Goal: Task Accomplishment & Management: Use online tool/utility

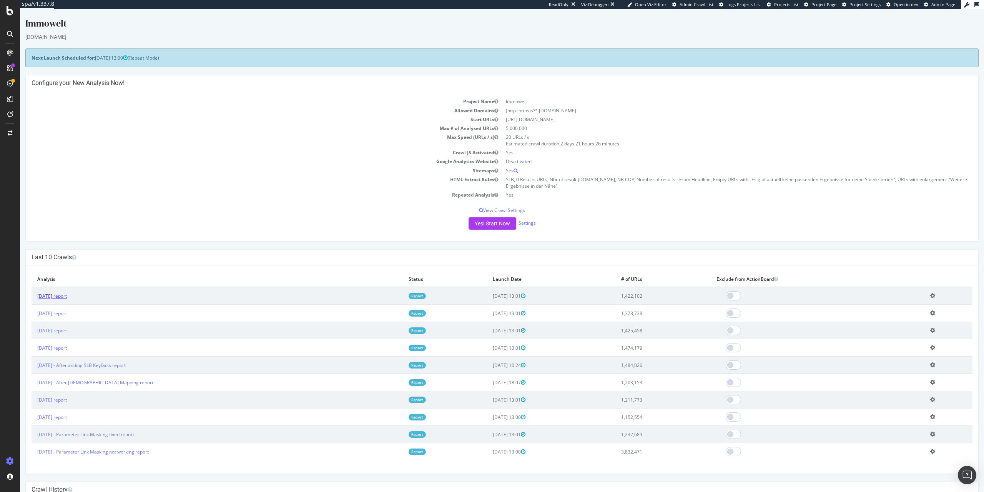
click at [62, 298] on link "2025 Aug. 29th report" at bounding box center [52, 296] width 30 height 7
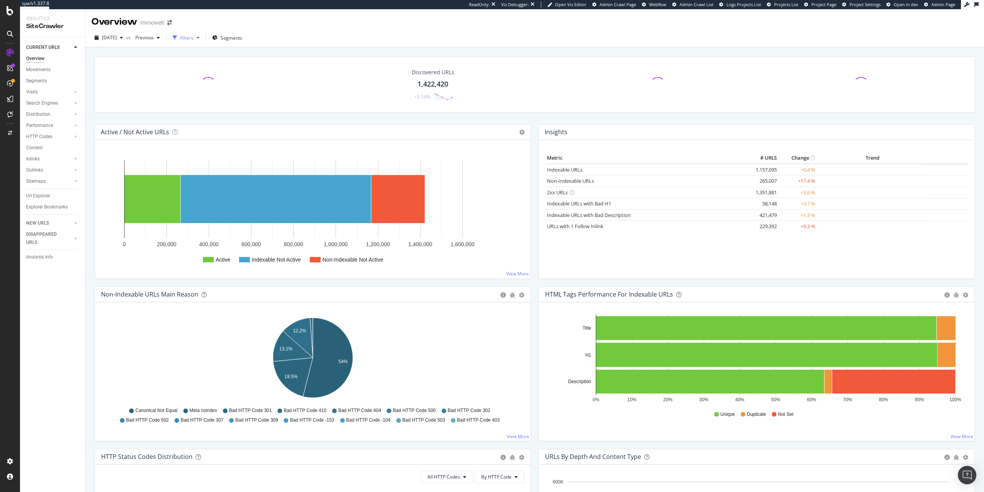
click at [203, 33] on div "Filters" at bounding box center [186, 38] width 33 height 12
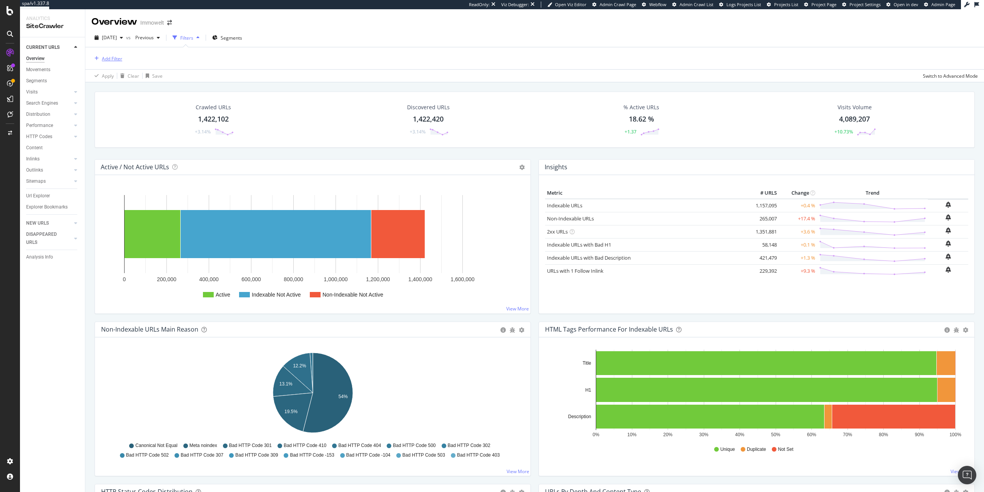
click at [96, 61] on div "Add Filter" at bounding box center [107, 58] width 31 height 8
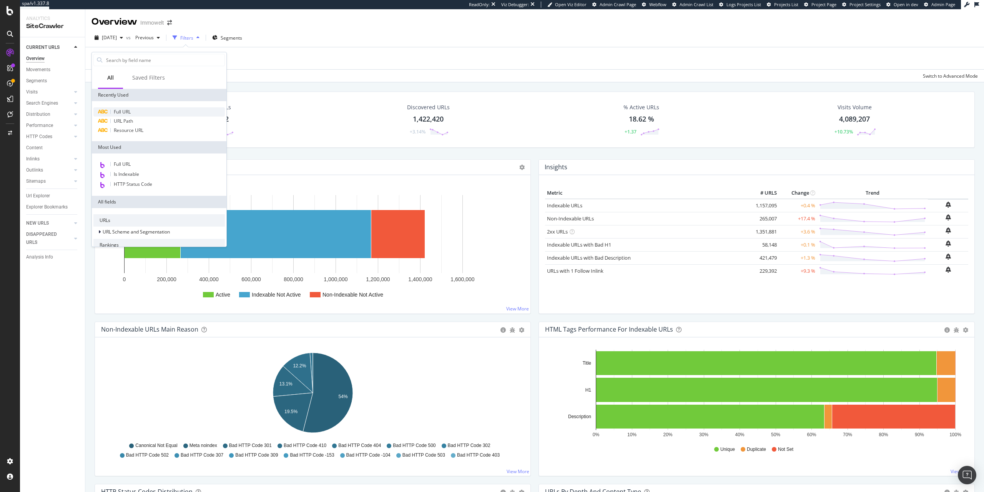
click at [140, 111] on div "Full URL" at bounding box center [159, 111] width 132 height 9
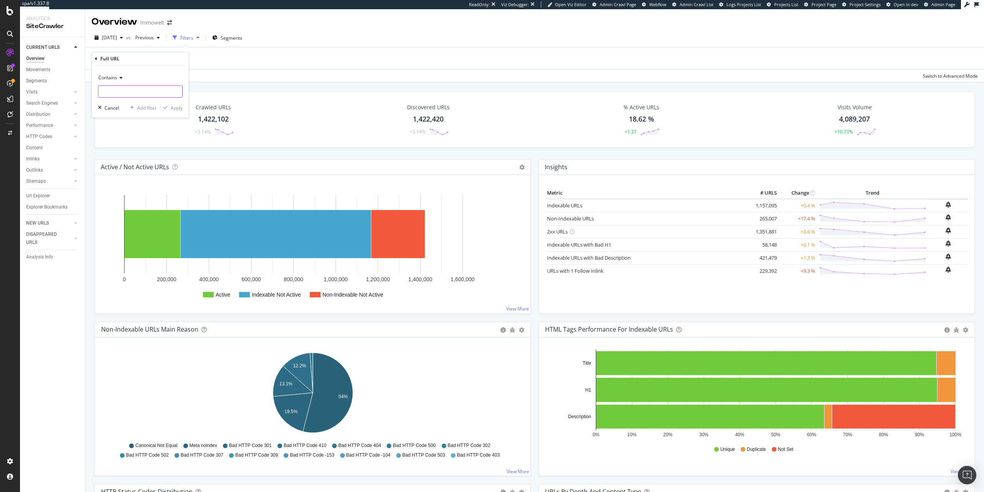
click at [152, 95] on input "text" at bounding box center [140, 91] width 84 height 12
type input "/suche/"
click at [178, 108] on div "Apply" at bounding box center [177, 108] width 12 height 7
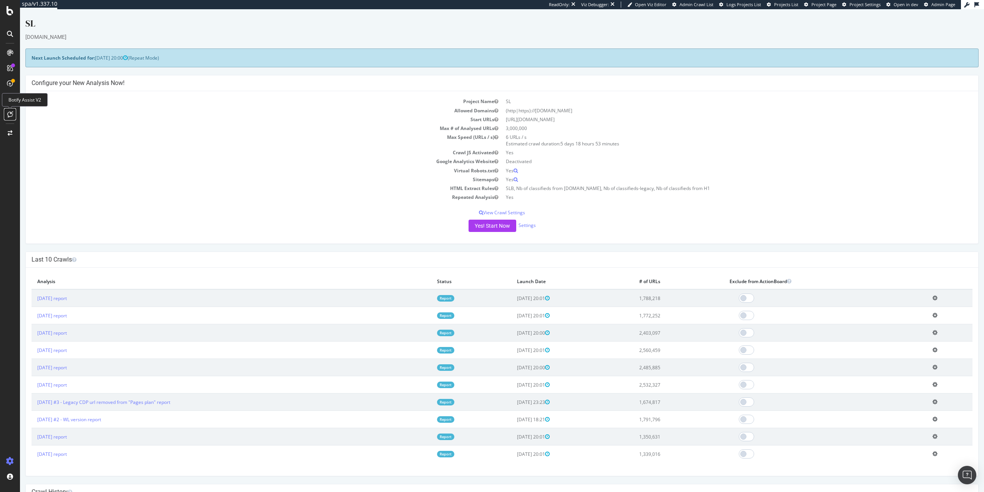
click at [9, 115] on icon at bounding box center [10, 114] width 6 height 6
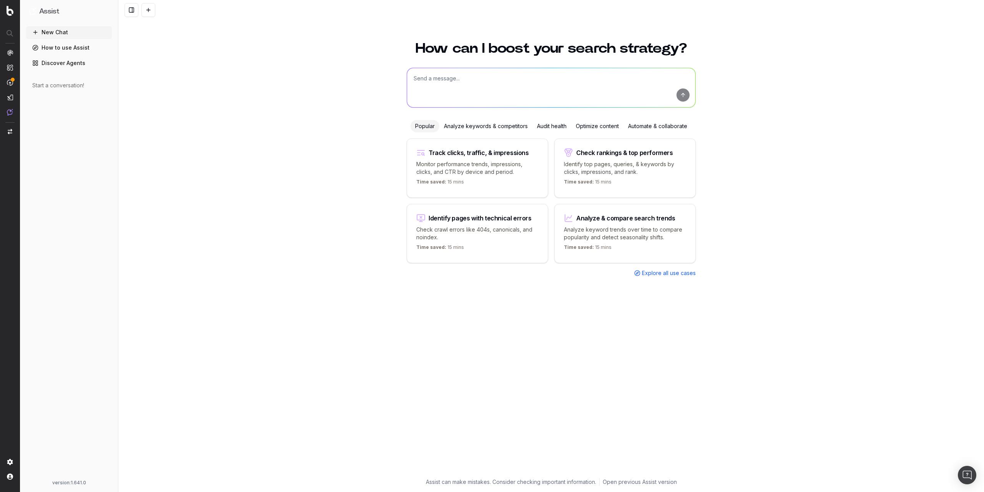
click at [469, 87] on textarea at bounding box center [551, 87] width 288 height 39
type textarea "Hello Assist, pourrais tu me lister toutes les optimisations pageworkers qui so…"
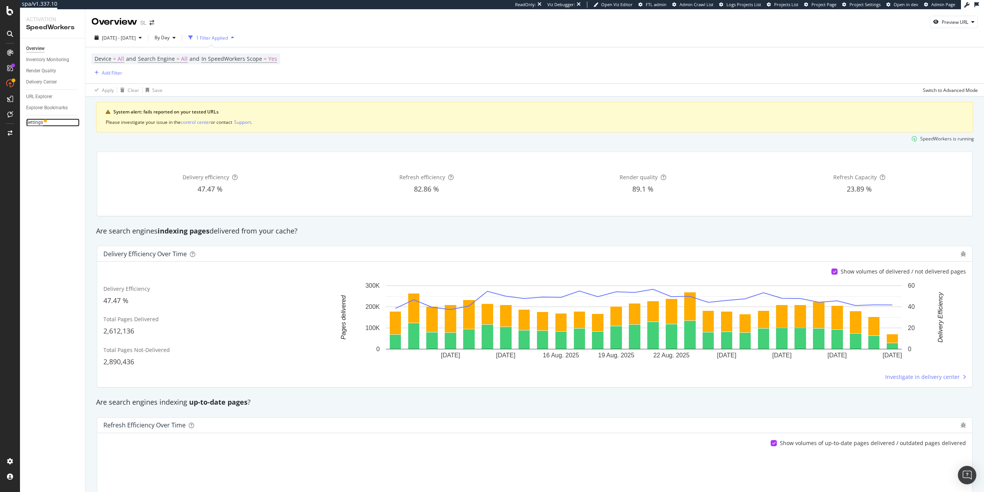
click at [40, 124] on div "Settings" at bounding box center [34, 122] width 17 height 8
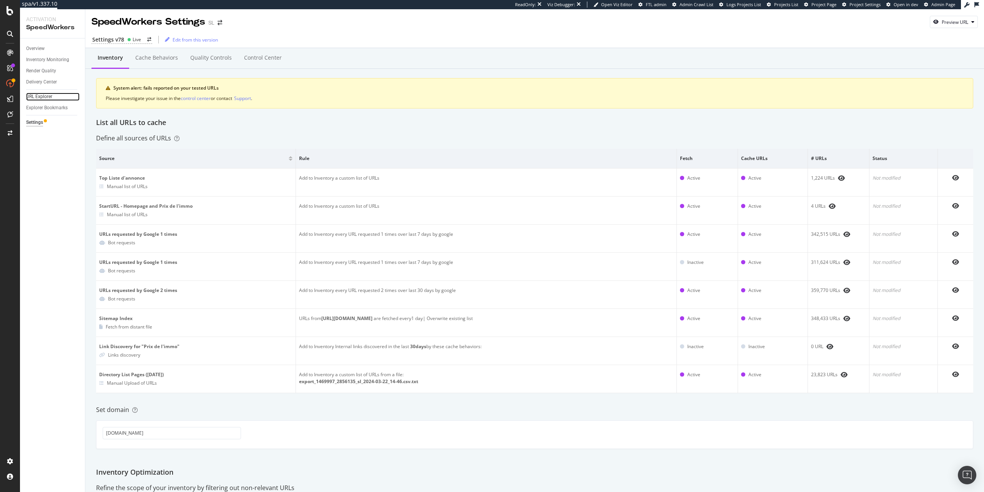
click at [55, 98] on link "URL Explorer" at bounding box center [52, 97] width 53 height 8
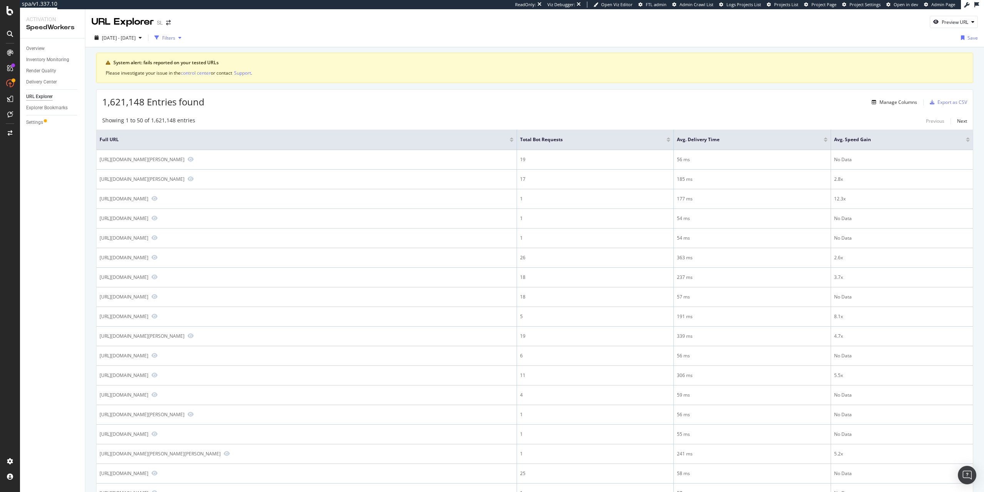
click at [175, 40] on div "Filters" at bounding box center [168, 38] width 13 height 7
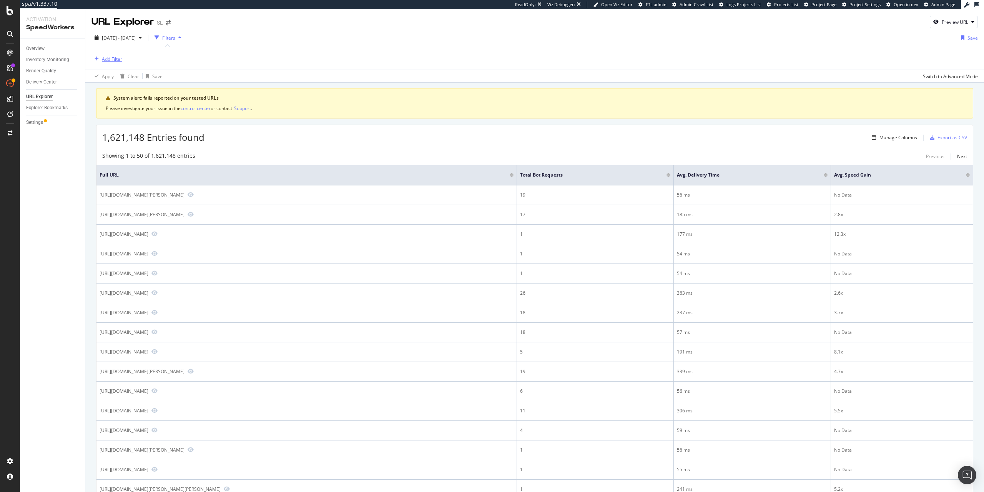
click at [115, 57] on div "Add Filter" at bounding box center [112, 59] width 20 height 7
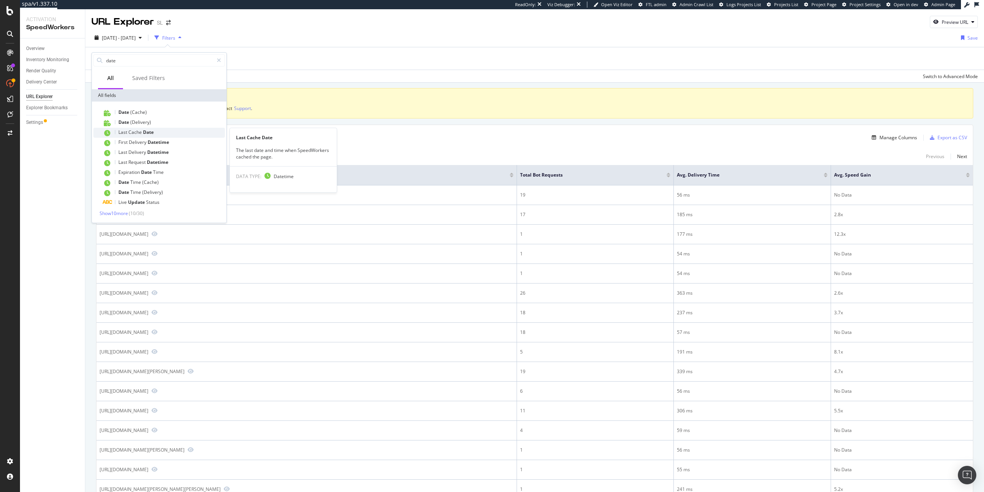
type input "date"
click at [146, 134] on span "Date" at bounding box center [148, 132] width 11 height 7
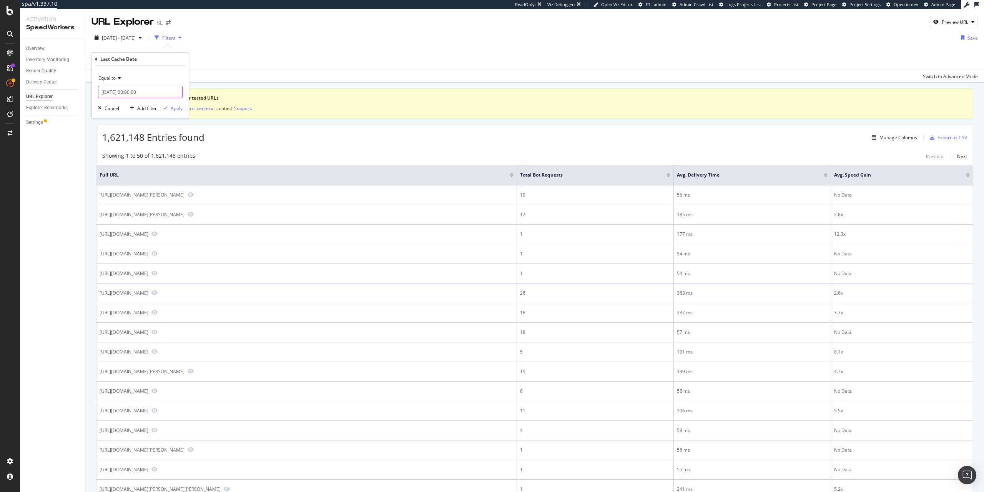
click at [125, 94] on input "2025-09-03 00:00:00" at bounding box center [140, 92] width 85 height 12
type input "2025-09-03 11:00:00"
type input "11"
click at [127, 203] on input "11" at bounding box center [121, 199] width 17 height 7
type input "2025-09-03 10:00:00"
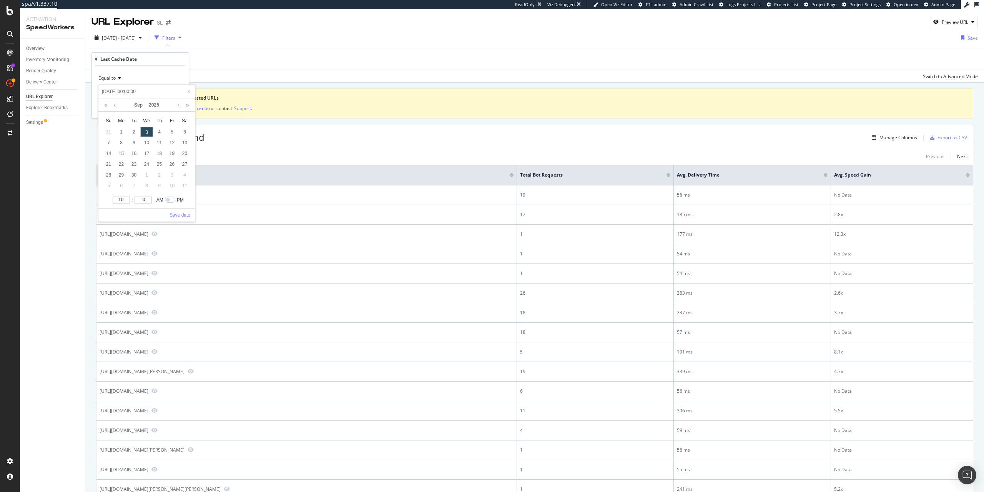
type input "10"
click at [127, 203] on input "10" at bounding box center [121, 199] width 17 height 7
type input "2025-09-03 09:00:00"
type input "9"
click at [125, 203] on input "9" at bounding box center [121, 199] width 17 height 7
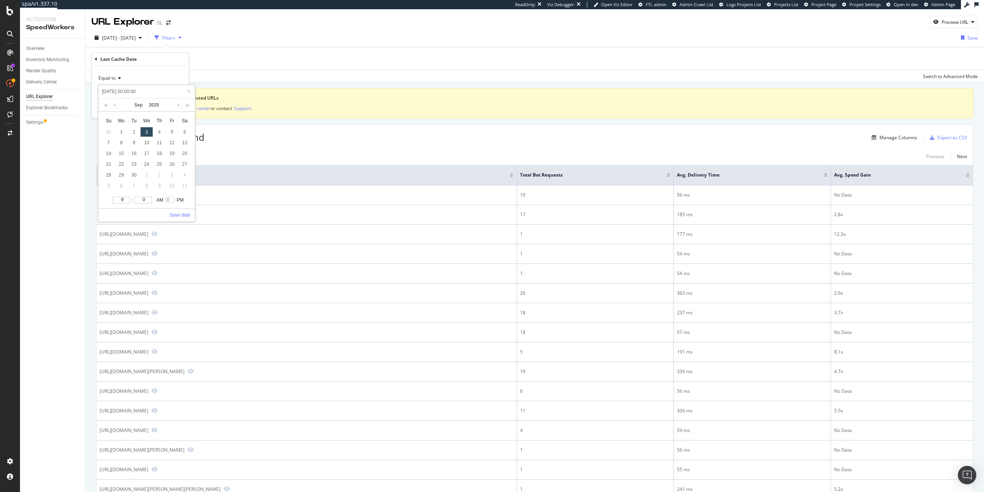
type input "2025-09-03 08:00:00"
type input "8"
click at [125, 203] on input "8" at bounding box center [121, 199] width 17 height 7
type input "2025-09-03 07:00:00"
type input "7"
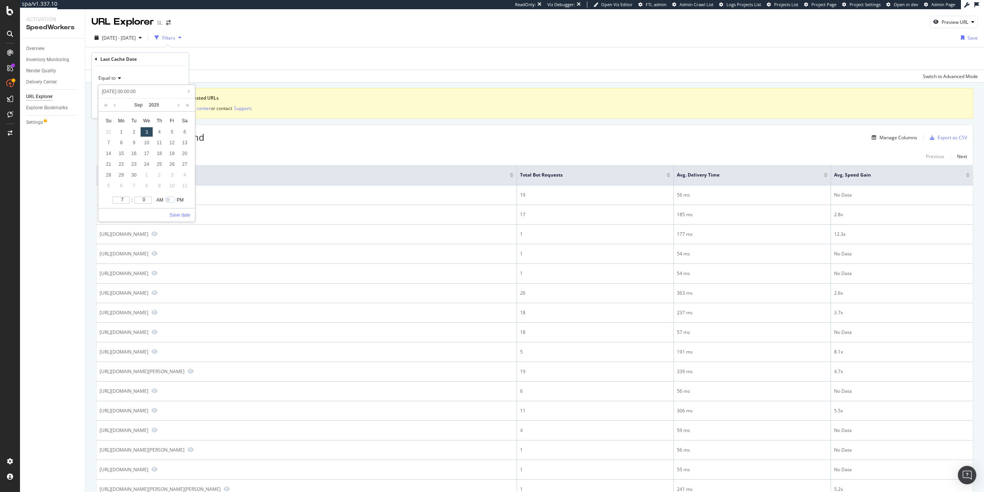
click at [125, 203] on input "7" at bounding box center [121, 199] width 17 height 7
type input "2025-09-03 06:00:00"
type input "6"
click at [126, 203] on input "6" at bounding box center [121, 199] width 17 height 7
type input "2025-09-03 07:00:00"
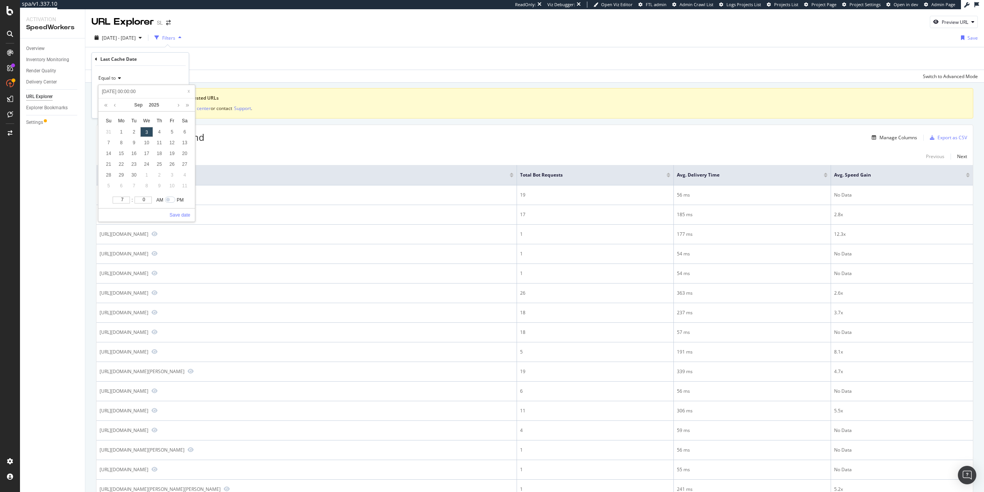
type input "7"
click at [127, 199] on input "7" at bounding box center [121, 199] width 17 height 7
type input "2025-09-03 07:00:00"
click at [185, 213] on link "Save date" at bounding box center [180, 214] width 21 height 7
click at [175, 105] on div "Apply" at bounding box center [177, 108] width 12 height 7
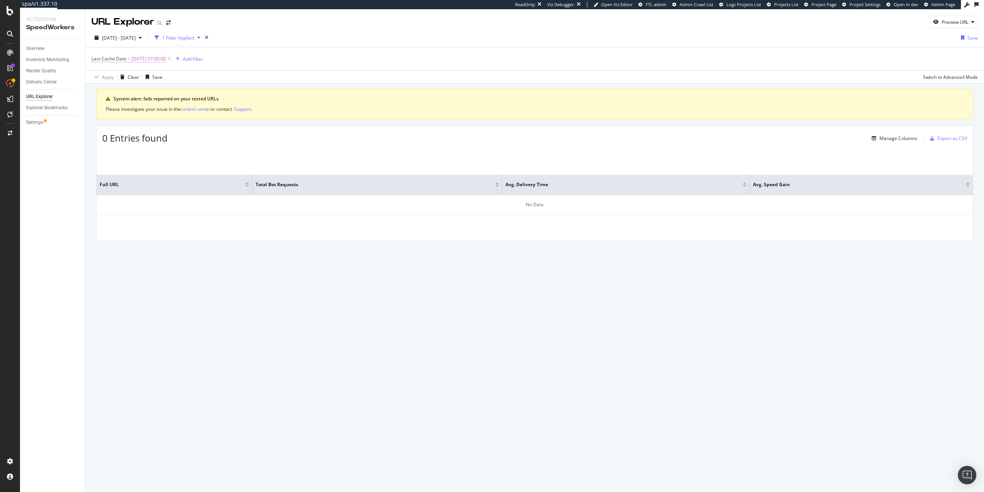
click at [158, 61] on span "2025-09-03 07:00:00" at bounding box center [149, 58] width 35 height 11
click at [144, 92] on input "2025-09-03 07:00:00" at bounding box center [140, 91] width 85 height 12
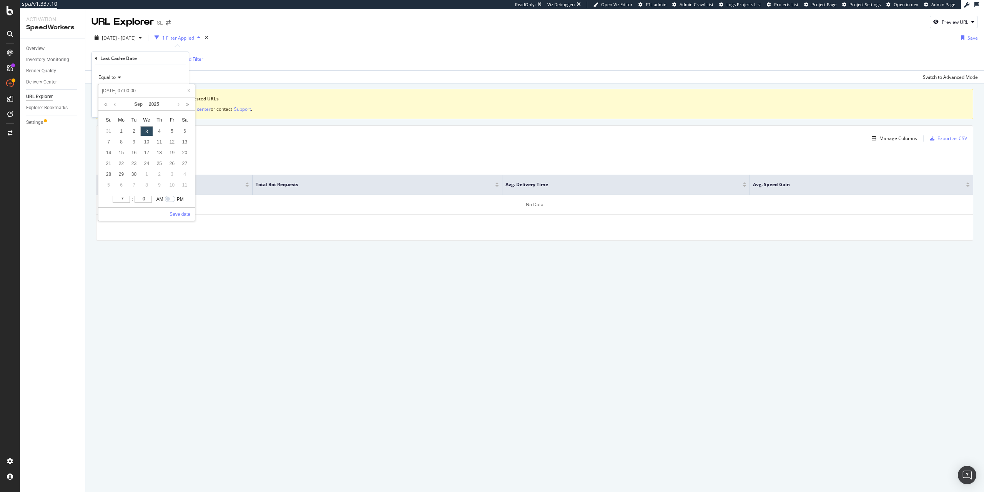
type input "2025-09-03 06:00:00"
type input "6"
click at [128, 201] on input "6" at bounding box center [121, 199] width 17 height 7
type input "2025-09-03 05:00:00"
type input "5"
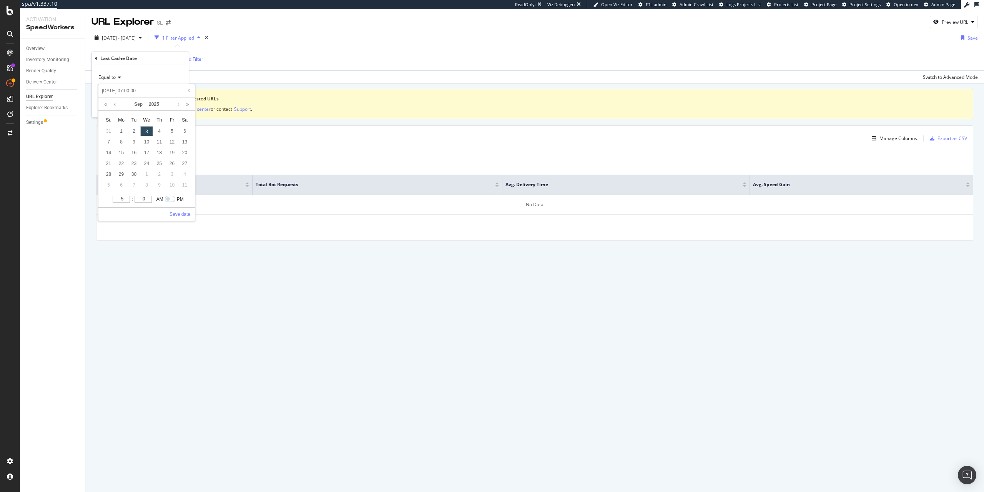
click at [128, 201] on input "5" at bounding box center [121, 199] width 17 height 7
type input "2025-09-03 05:00:00"
click at [184, 216] on link "Save date" at bounding box center [180, 214] width 21 height 7
click at [101, 79] on span "Equal to" at bounding box center [106, 77] width 17 height 7
click at [125, 104] on div "After" at bounding box center [141, 103] width 82 height 10
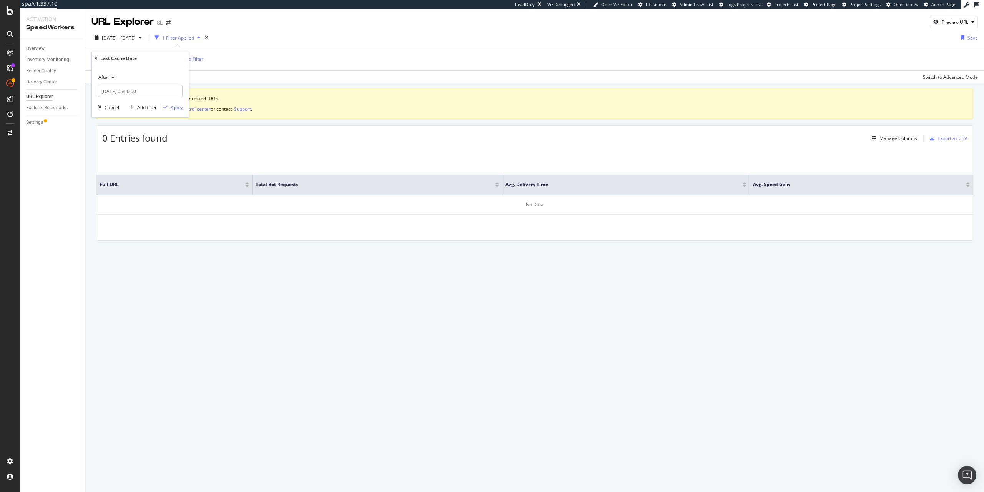
click at [176, 105] on div "Apply" at bounding box center [177, 107] width 12 height 7
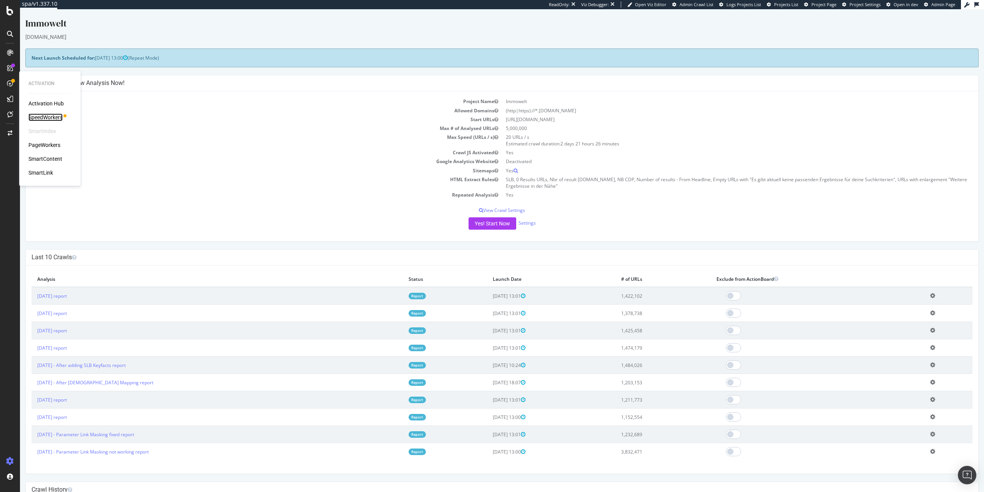
click at [53, 118] on div "SpeedWorkers" at bounding box center [45, 117] width 34 height 8
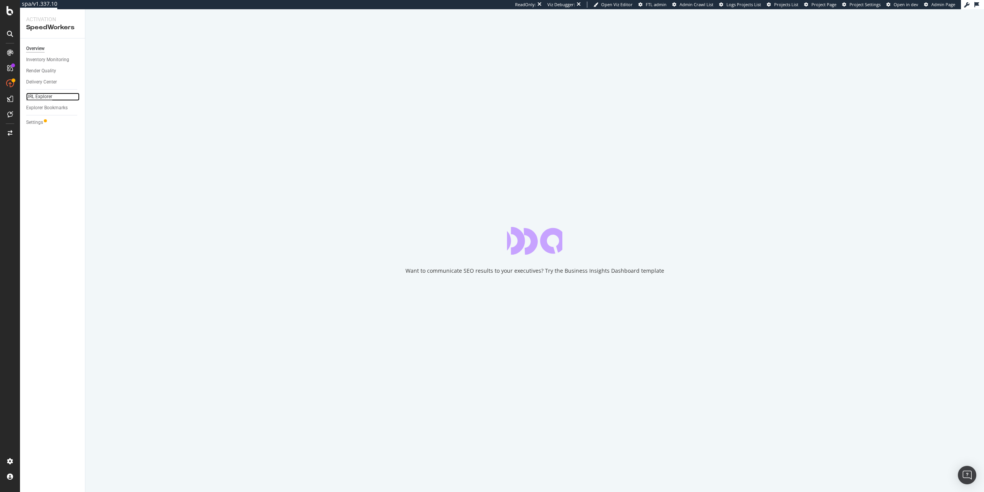
click at [42, 97] on div "URL Explorer" at bounding box center [39, 97] width 26 height 8
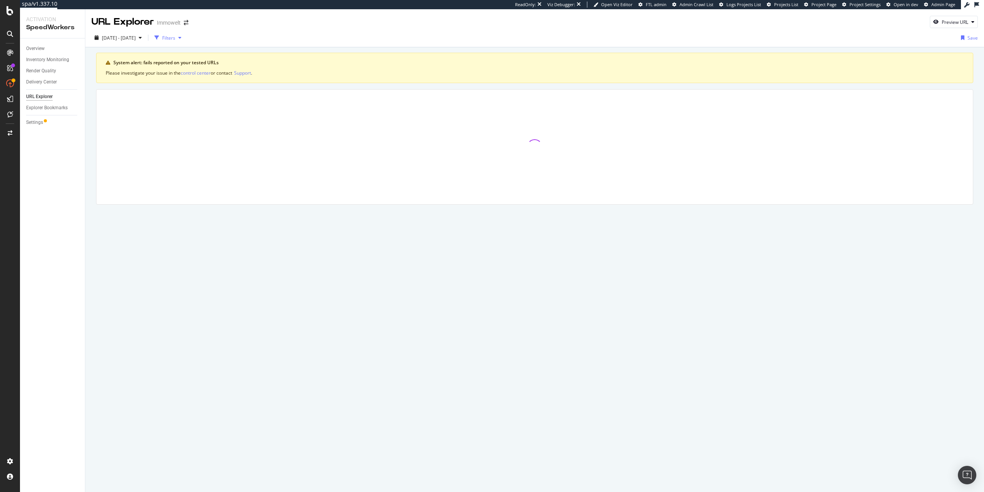
click at [175, 39] on div "Filters" at bounding box center [168, 38] width 13 height 7
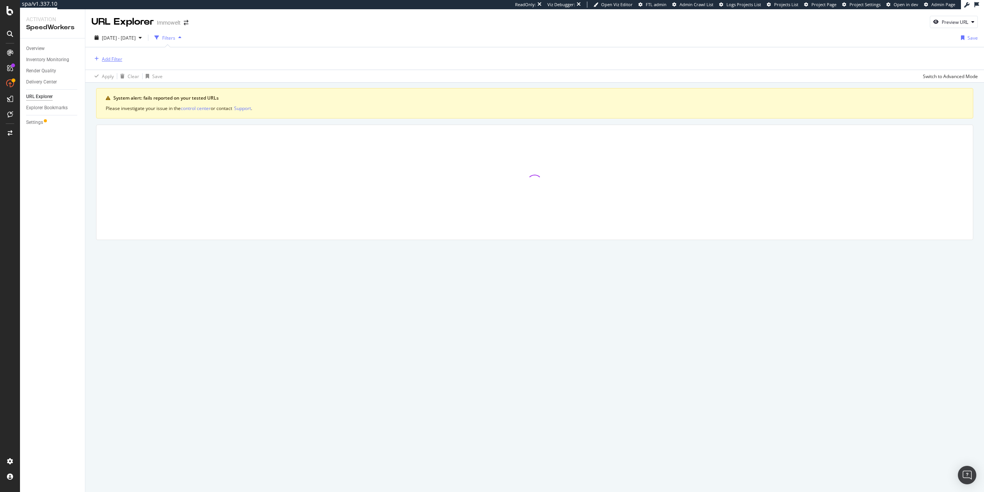
click at [112, 60] on div "Add Filter" at bounding box center [112, 59] width 20 height 7
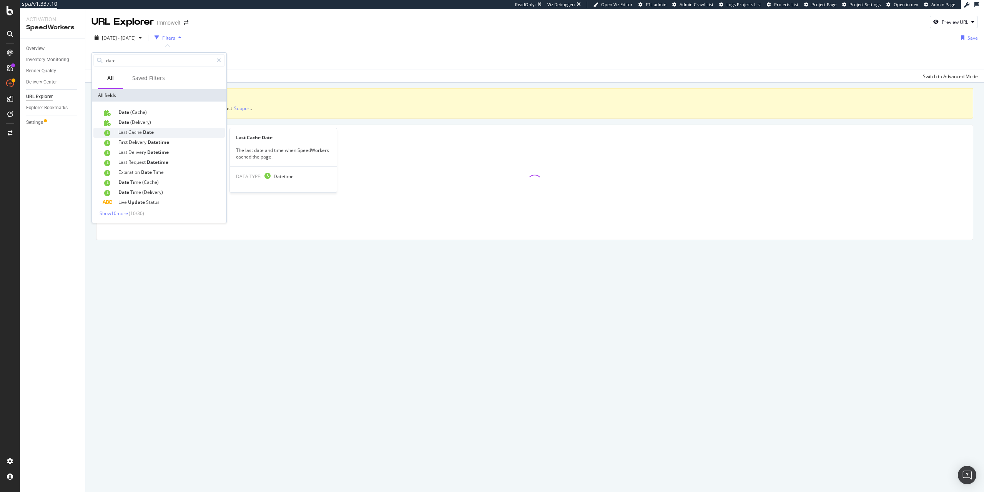
type input "date"
click at [140, 133] on span "Cache" at bounding box center [135, 132] width 15 height 7
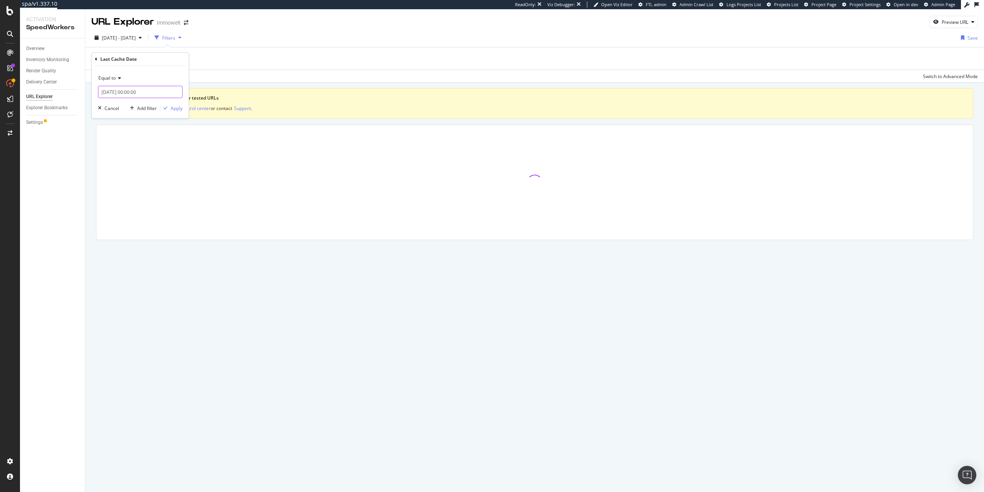
click at [138, 95] on input "2025-09-03 00:00:00" at bounding box center [140, 92] width 85 height 12
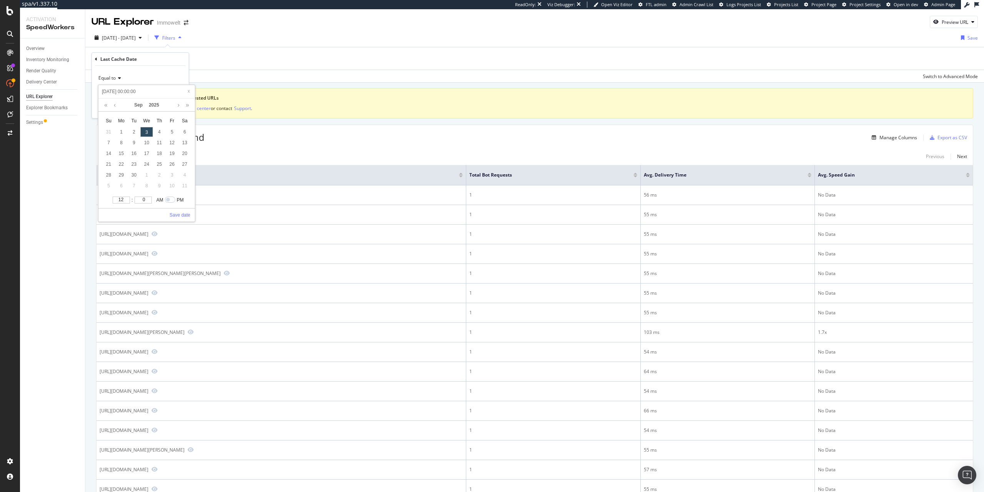
type input "11"
click at [122, 202] on input "11" at bounding box center [121, 199] width 17 height 7
type input "2025-09-03 10:00:00"
type input "10"
click at [124, 203] on input "10" at bounding box center [121, 199] width 17 height 7
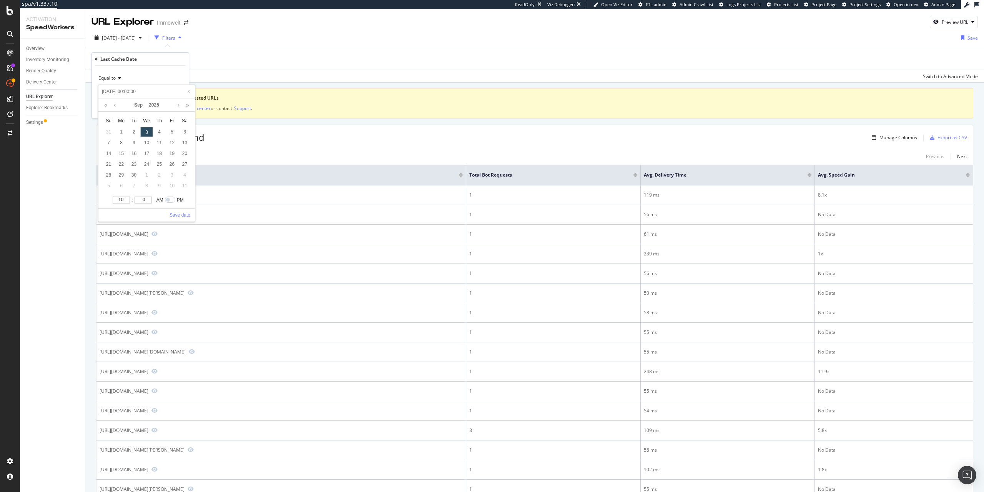
type input "2025-09-03 09:00:00"
type input "9"
click at [125, 203] on input "9" at bounding box center [121, 199] width 17 height 7
type input "2025-09-03 08:00:00"
type input "8"
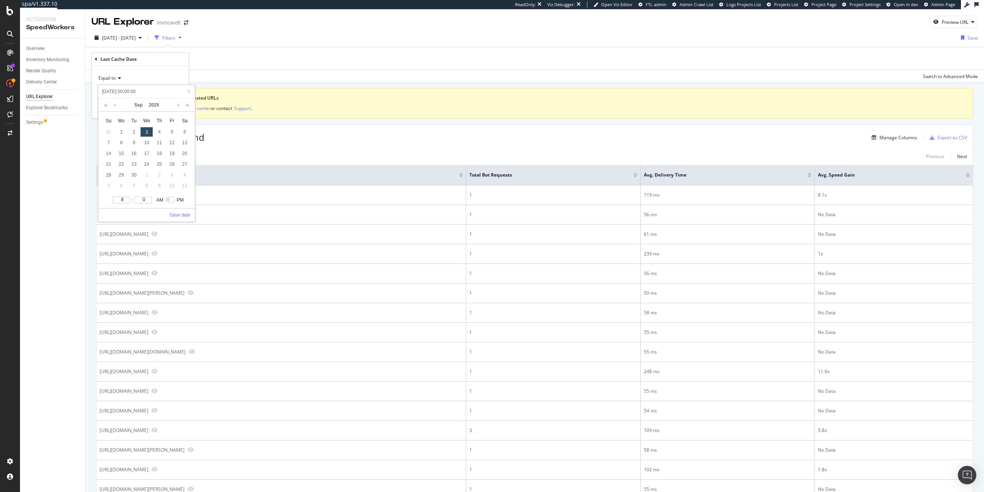
click at [125, 203] on input "8" at bounding box center [121, 199] width 17 height 7
type input "2025-09-03 07:00:00"
type input "7"
click at [123, 203] on input "7" at bounding box center [121, 199] width 17 height 7
type input "2025-09-03 06:00:00"
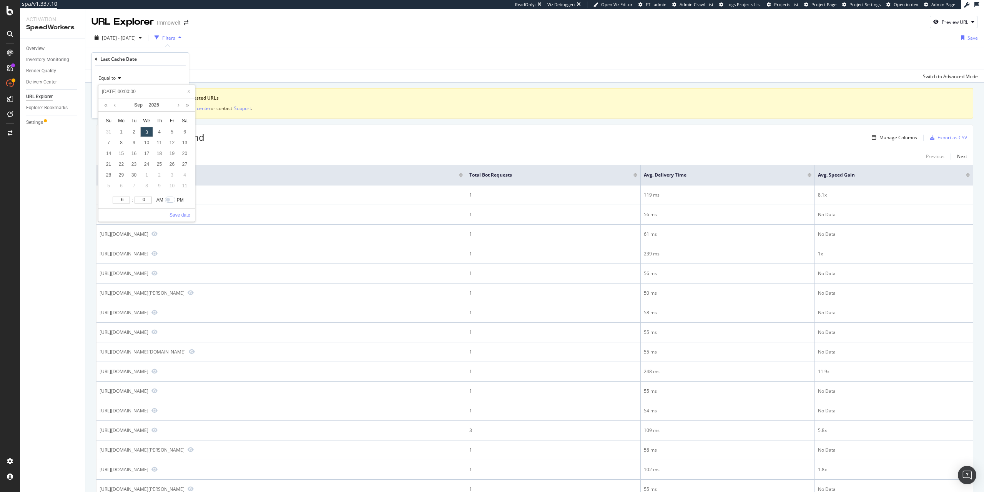
type input "6"
click at [125, 202] on input "6" at bounding box center [121, 199] width 17 height 7
type input "2025-09-03 07:00:00"
type input "7"
click at [126, 198] on input "7" at bounding box center [121, 199] width 17 height 7
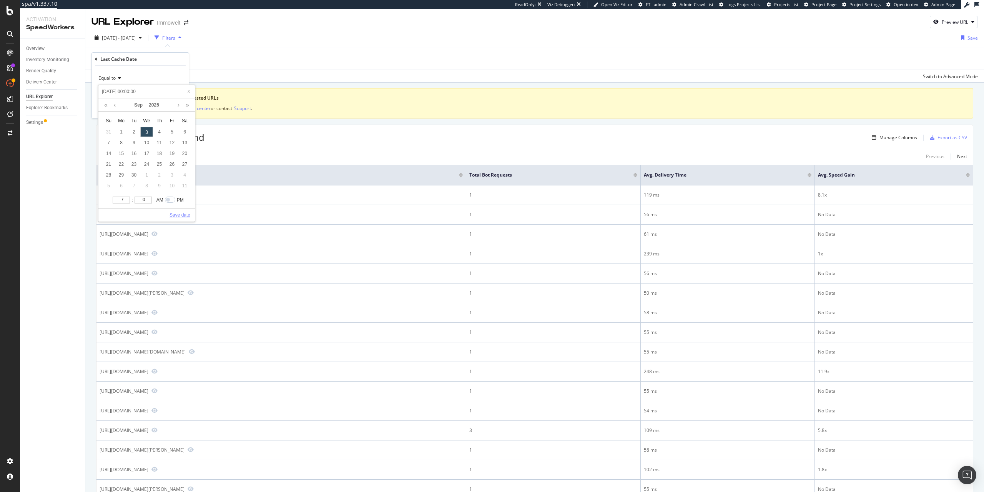
type input "2025-09-03 07:00:00"
click at [179, 213] on link "Save date" at bounding box center [180, 214] width 21 height 7
click at [101, 78] on span "Equal to" at bounding box center [106, 78] width 17 height 7
click at [122, 114] on span "After or equal to" at bounding box center [119, 114] width 35 height 7
click at [182, 110] on div "Apply" at bounding box center [177, 108] width 12 height 7
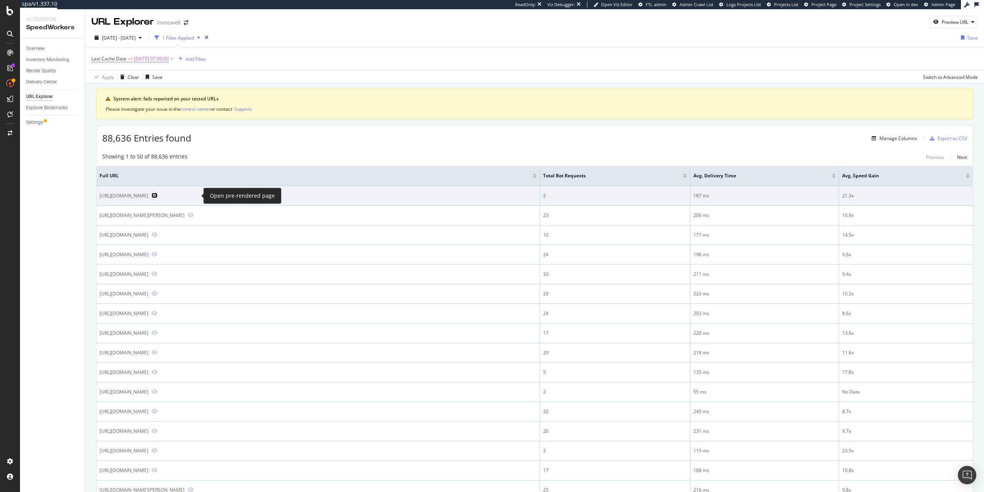
click at [158, 196] on icon "Preview https://www.immowelt.de/expose/2knyf5p" at bounding box center [154, 195] width 6 height 5
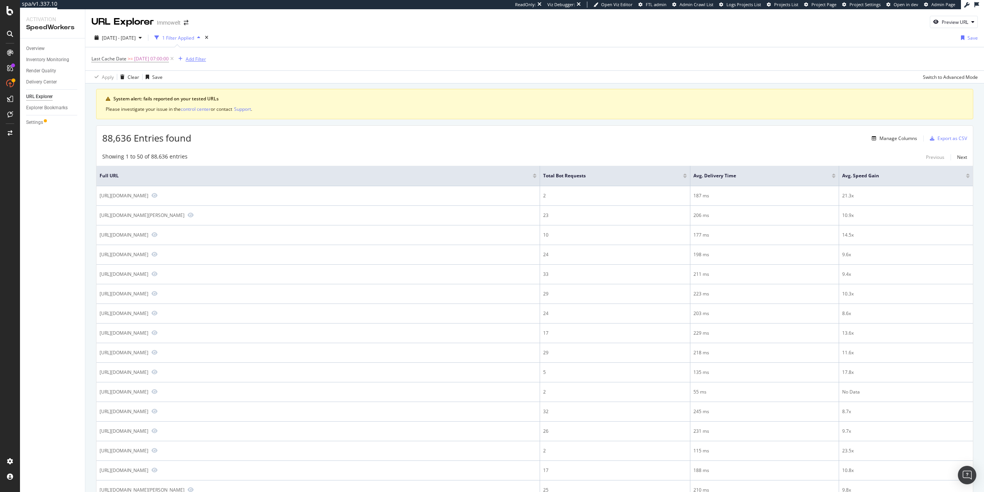
click at [206, 60] on div "Add Filter" at bounding box center [196, 59] width 20 height 7
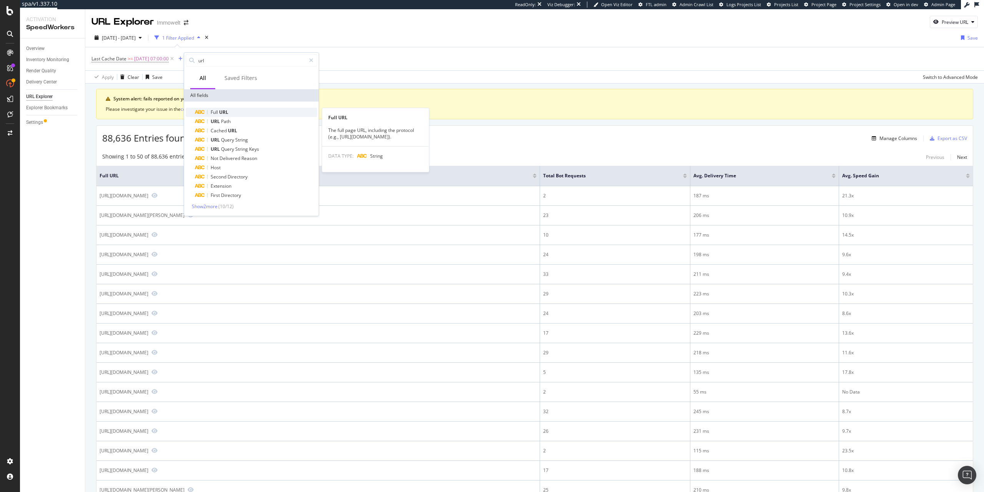
type input "url"
click at [223, 113] on span "URL" at bounding box center [223, 112] width 9 height 7
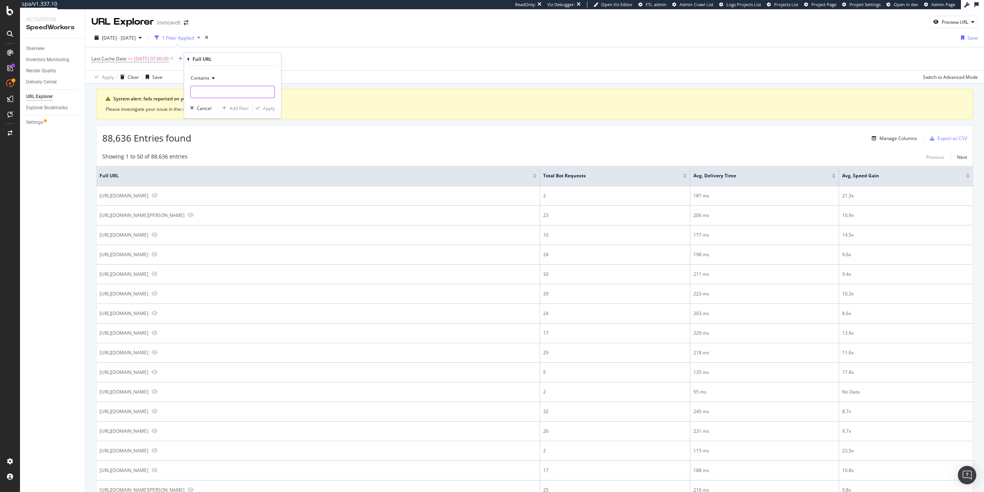
click at [218, 97] on input "text" at bounding box center [233, 92] width 84 height 12
type input "/suche/"
click at [264, 105] on div "Apply" at bounding box center [269, 108] width 12 height 7
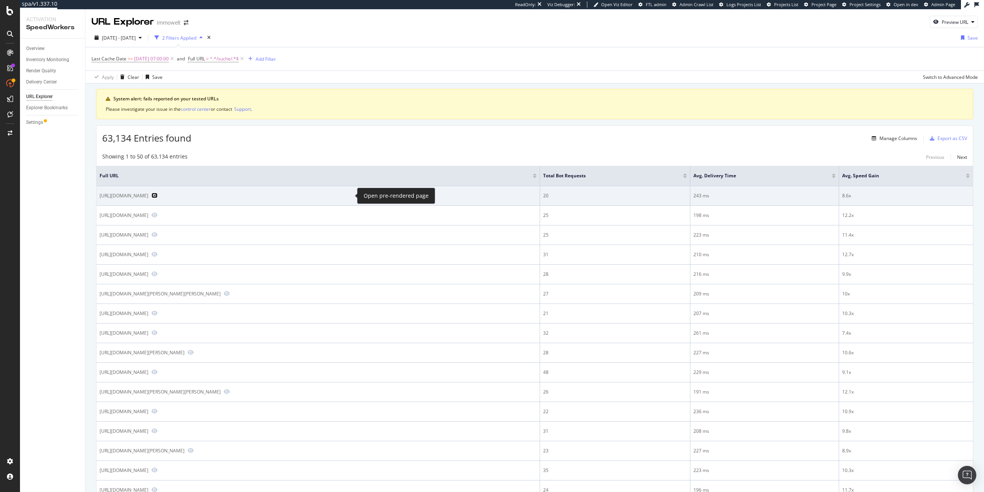
click at [158, 194] on icon "Preview https://www.immowelt.de/suche/kaufen/immobilien/dresden-01067/ortsamtsb…" at bounding box center [154, 195] width 6 height 5
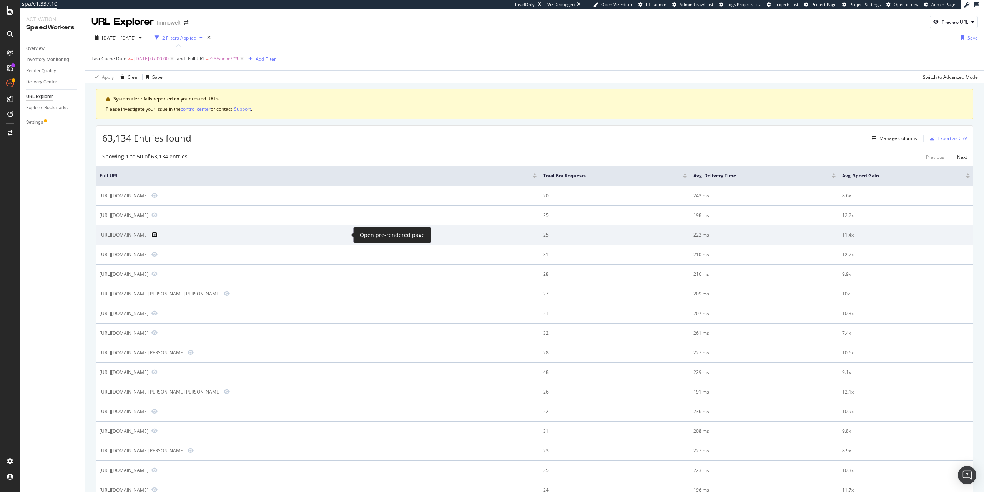
click at [158, 234] on icon "Preview https://www.immowelt.de/suche/kaufen/immobilien/gross-wustenfelde-17168…" at bounding box center [154, 234] width 6 height 5
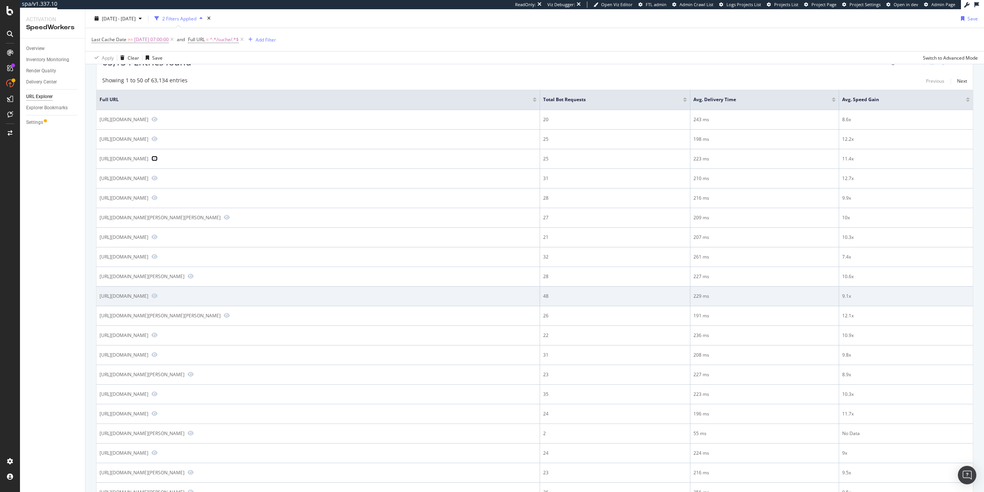
scroll to position [88, 0]
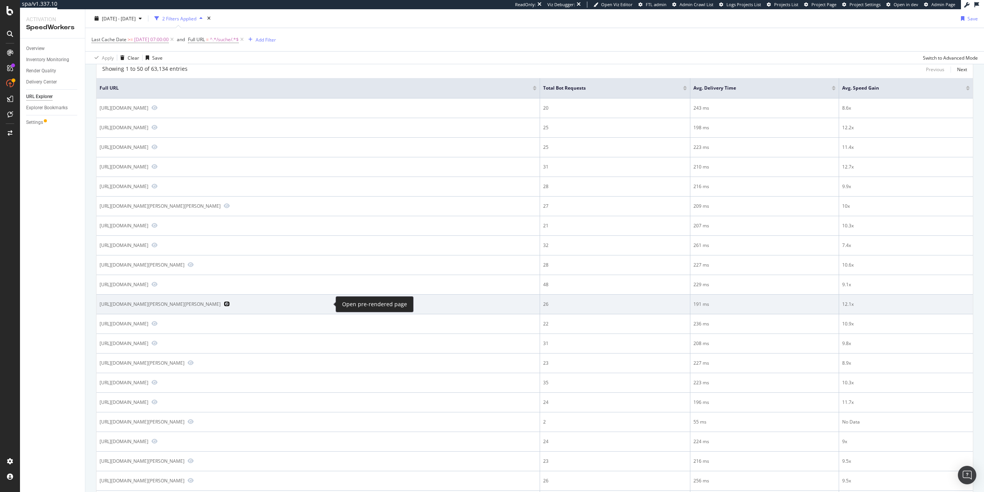
click at [230, 303] on icon "Preview https://www.immowelt.de/suche/kaufen/immobilien/rickenbach-79736/ricken…" at bounding box center [227, 303] width 6 height 5
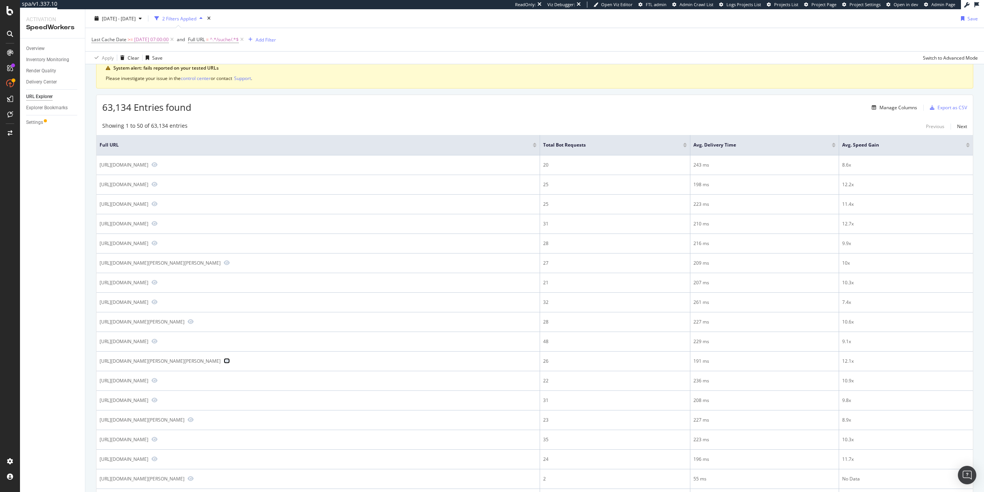
scroll to position [0, 0]
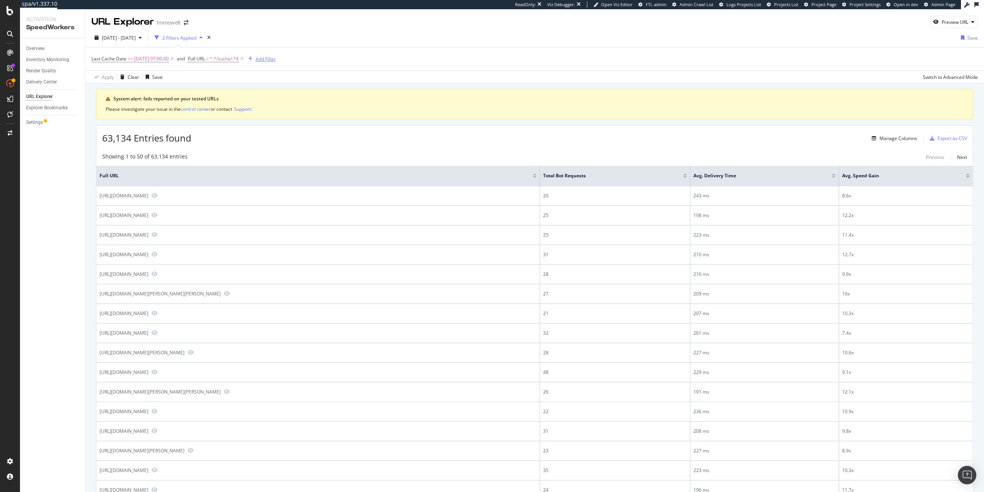
click at [276, 56] on div "Add Filter" at bounding box center [266, 59] width 20 height 7
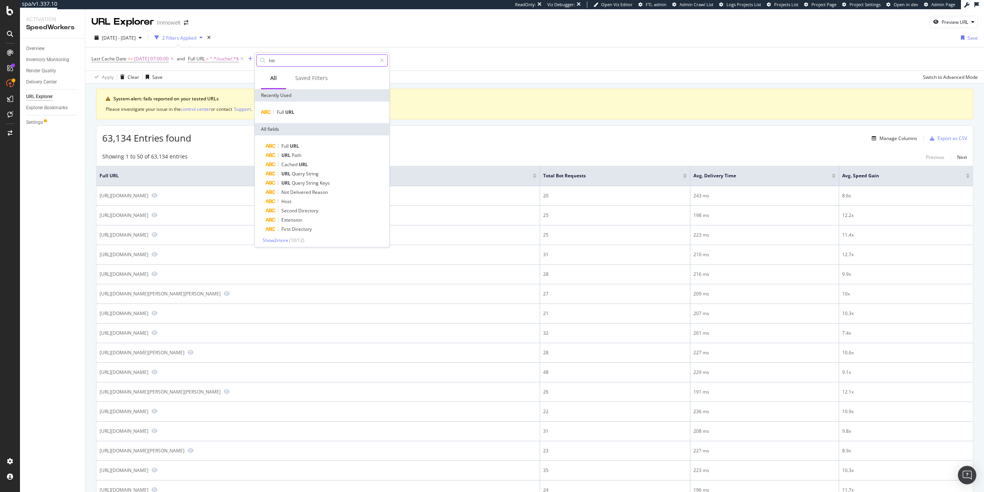
type input "http"
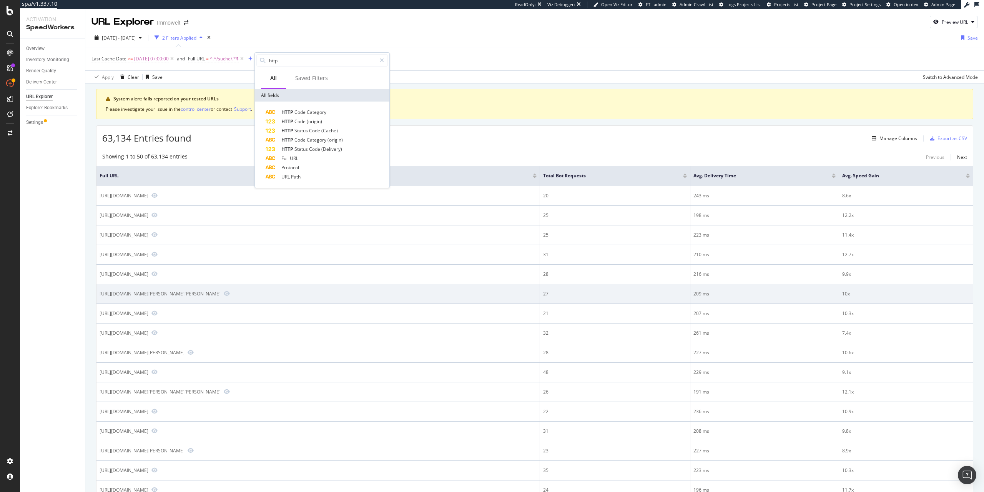
click at [426, 289] on td "https://www.immowelt.de/suche/kaufen/wohnung/mit-keller/ichenhausen-89335/riede…" at bounding box center [319, 294] width 444 height 20
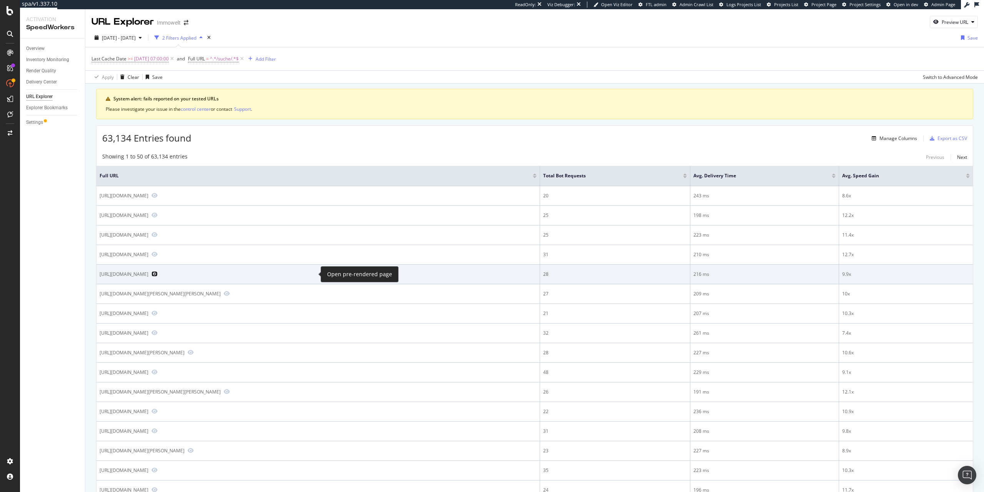
click at [158, 275] on icon "Preview https://www.immowelt.de/suche/mieten/wohnung/moebliert/thuringen/erfurt…" at bounding box center [154, 273] width 6 height 5
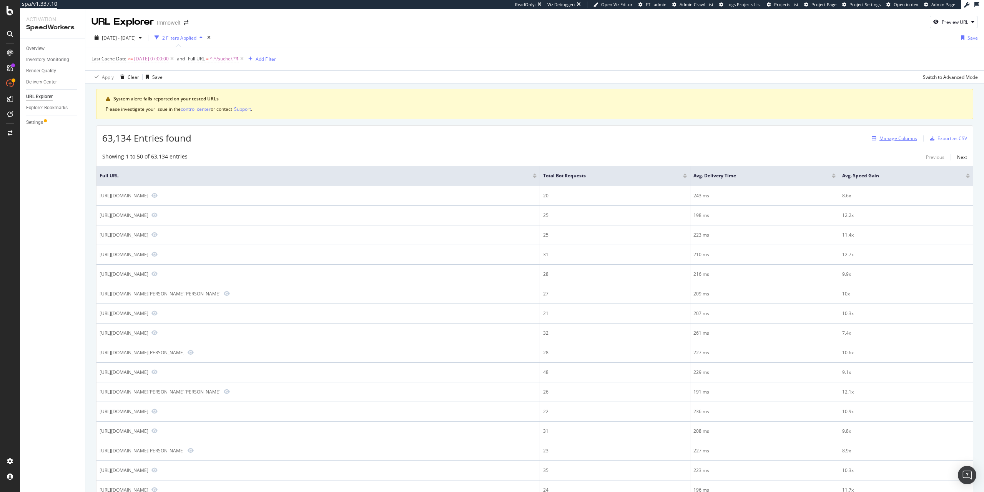
click at [891, 141] on div "Manage Columns" at bounding box center [899, 138] width 38 height 7
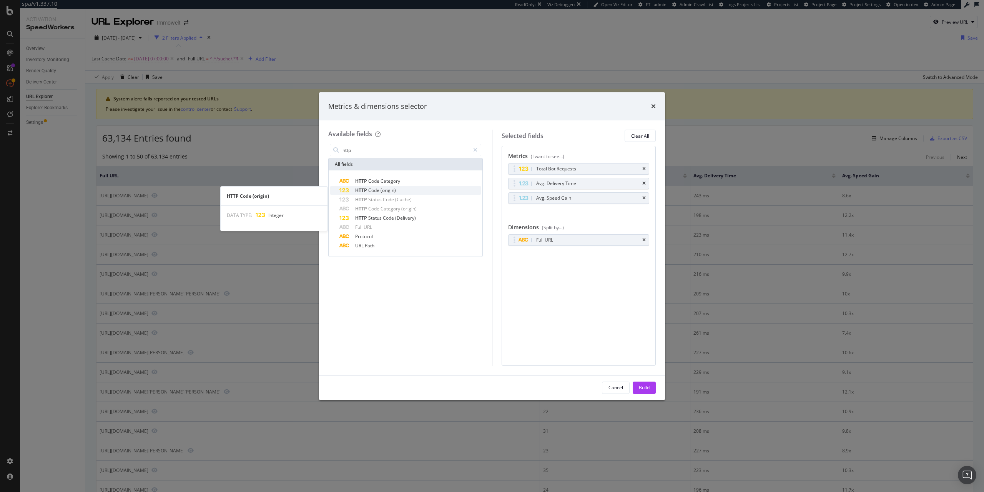
type input "http"
click at [374, 188] on span "Code" at bounding box center [374, 190] width 12 height 7
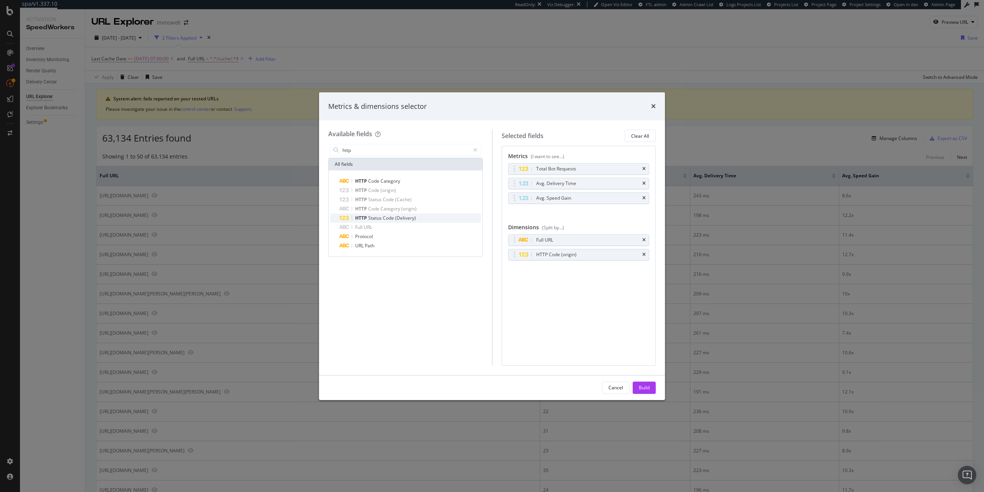
click at [397, 218] on span "(Delivery)" at bounding box center [405, 218] width 21 height 7
click at [643, 390] on div "Build" at bounding box center [644, 387] width 11 height 7
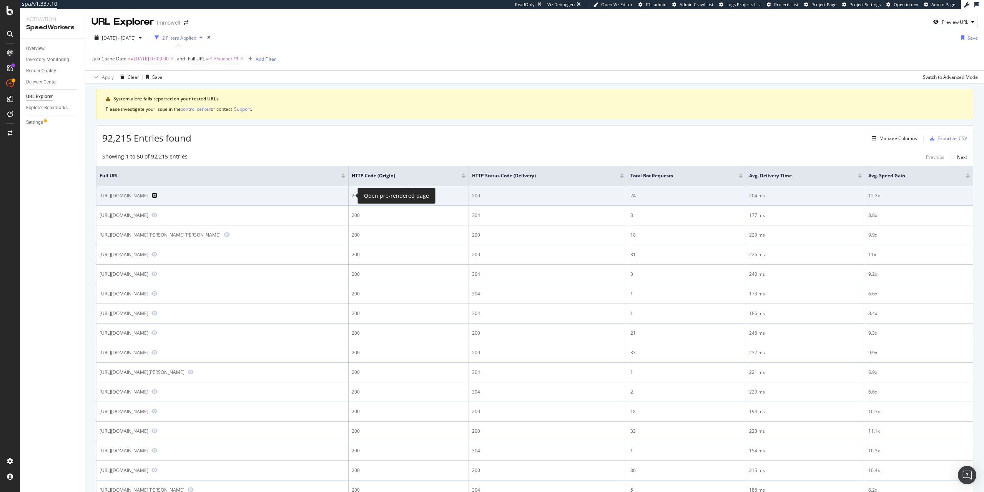
click at [158, 196] on icon "Preview https://www.immowelt.de/suche/kaufen/haus/mehrfamilienhaus/kapitalanlag…" at bounding box center [154, 195] width 6 height 5
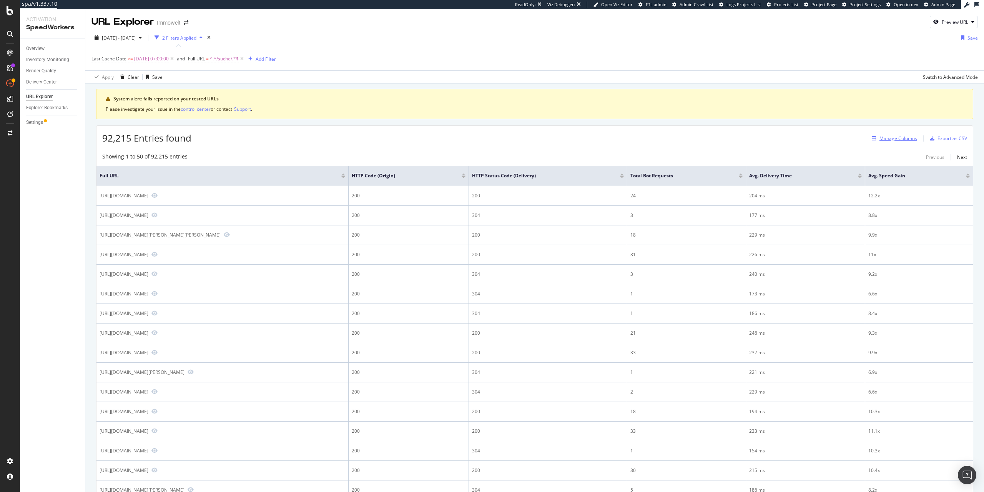
click at [911, 137] on div "Manage Columns" at bounding box center [899, 138] width 38 height 7
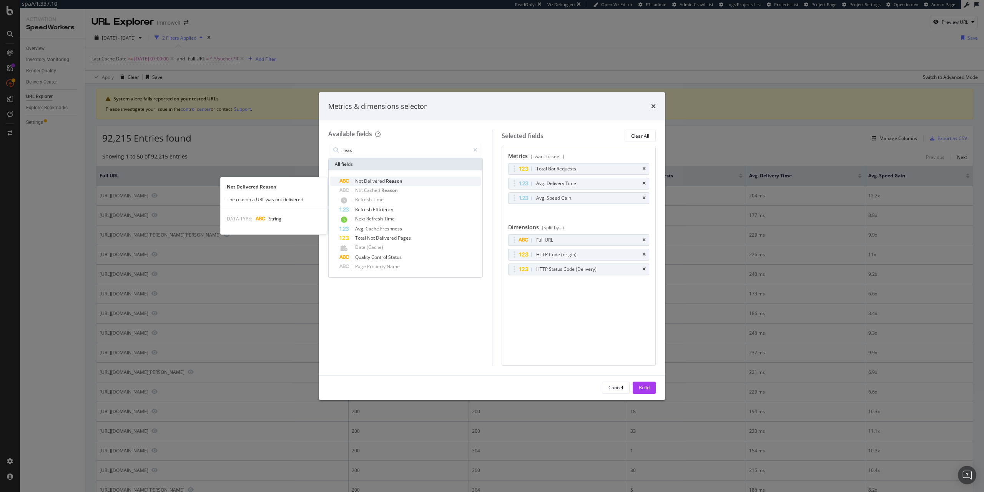
type input "reas"
click at [434, 181] on div "Not Delivered Reason" at bounding box center [411, 180] width 142 height 9
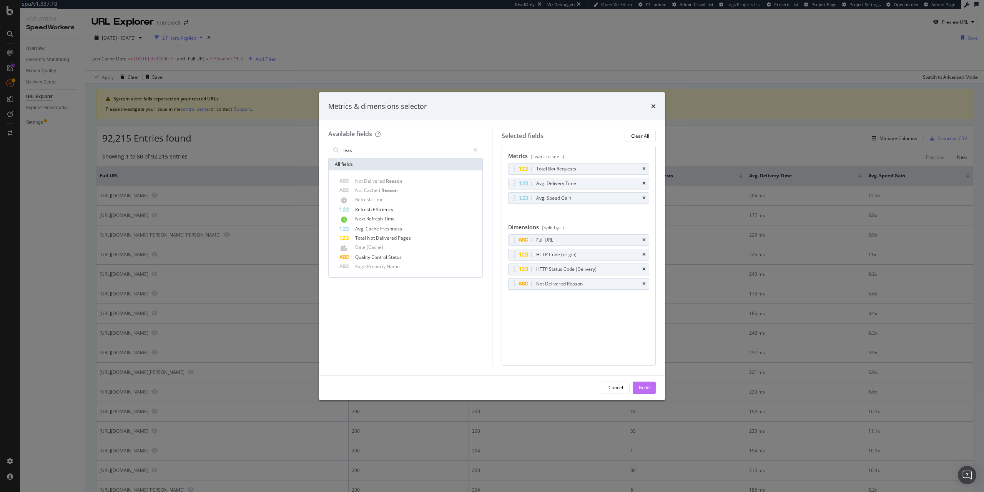
click at [647, 391] on div "Build" at bounding box center [644, 388] width 11 height 12
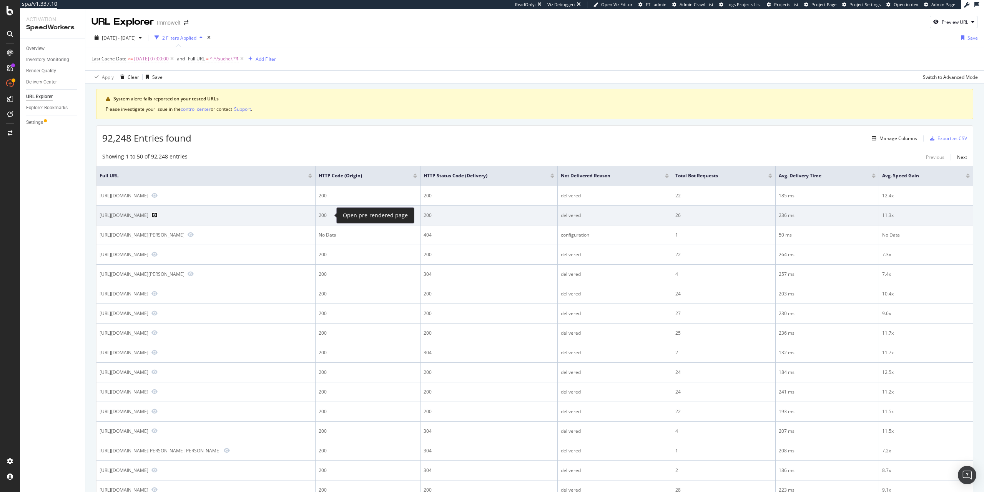
click at [158, 214] on icon "Preview https://www.immowelt.de/suche/kaufen/immobilien/hohenmolsen-06679/wersc…" at bounding box center [154, 214] width 6 height 5
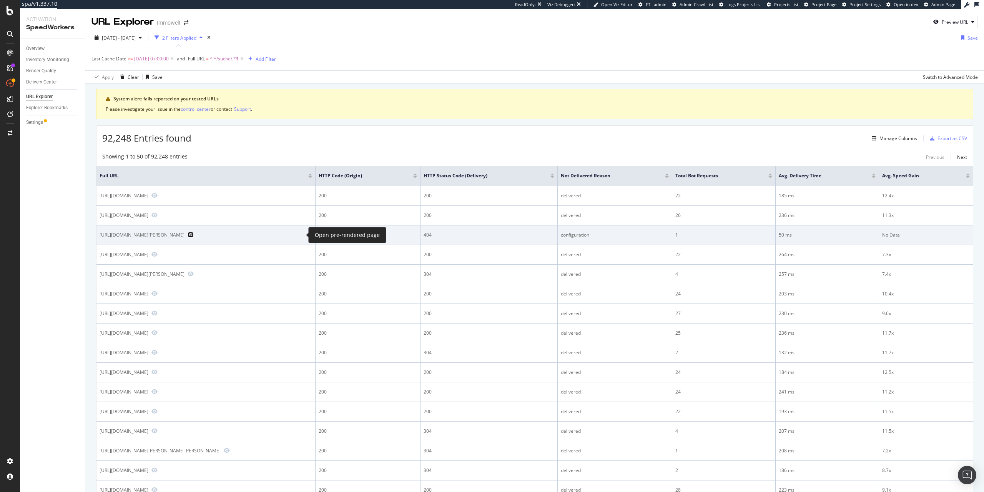
click at [194, 236] on icon "Preview https://www.immowelt.de/suche/mieten/immobilien/bayern/wegscheid-94110/…" at bounding box center [191, 234] width 6 height 5
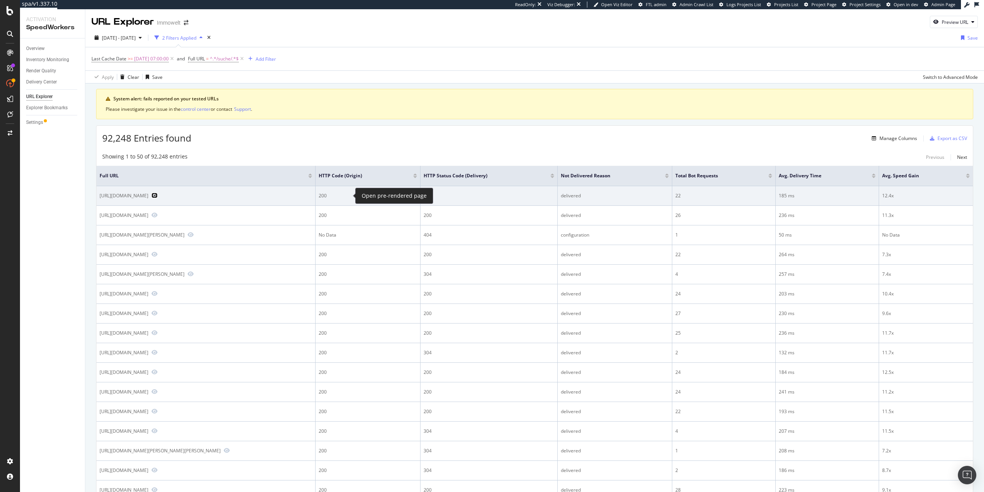
click at [158, 198] on icon "Preview https://www.immowelt.de/suche/mk/gewerbegrundstueck/wurzburg-97070/durr…" at bounding box center [154, 195] width 6 height 5
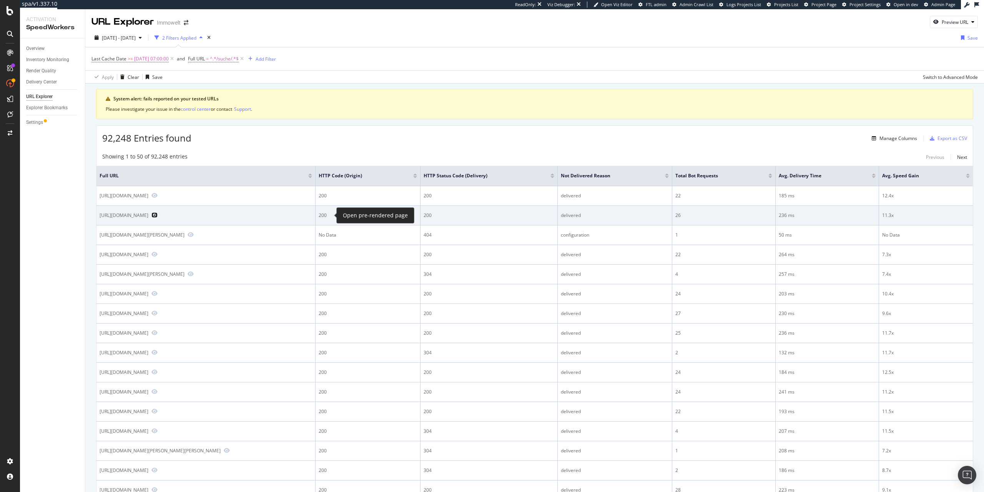
click at [158, 215] on icon "Preview https://www.immowelt.de/suche/kaufen/immobilien/hohenmolsen-06679/wersc…" at bounding box center [154, 214] width 6 height 5
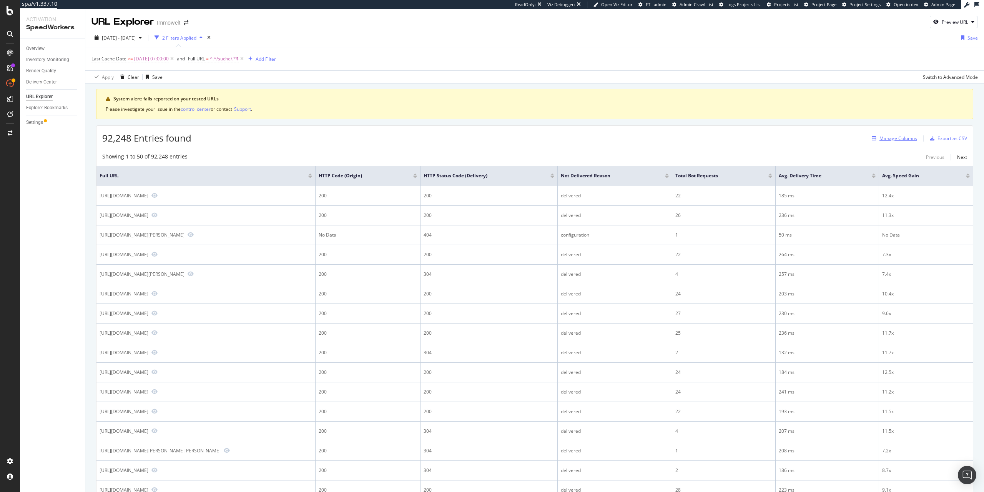
click at [883, 143] on button "Manage Columns" at bounding box center [893, 138] width 48 height 9
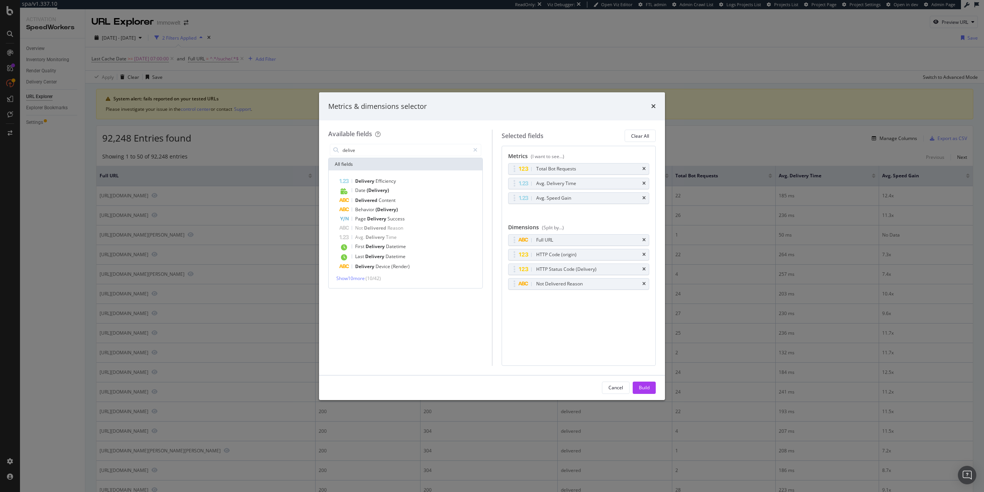
type input "delive"
click at [649, 107] on div "Metrics & dimensions selector" at bounding box center [492, 107] width 328 height 10
click at [657, 107] on div "Metrics & dimensions selector" at bounding box center [492, 106] width 346 height 28
click at [651, 107] on div "Metrics & dimensions selector" at bounding box center [492, 107] width 328 height 10
click at [656, 107] on div "Metrics & dimensions selector" at bounding box center [492, 106] width 346 height 28
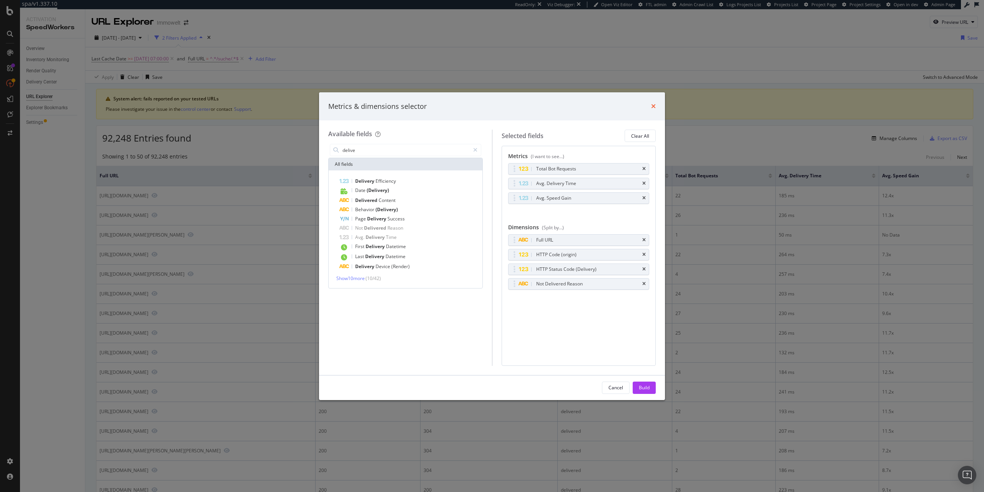
click at [653, 107] on icon "times" at bounding box center [653, 106] width 5 height 6
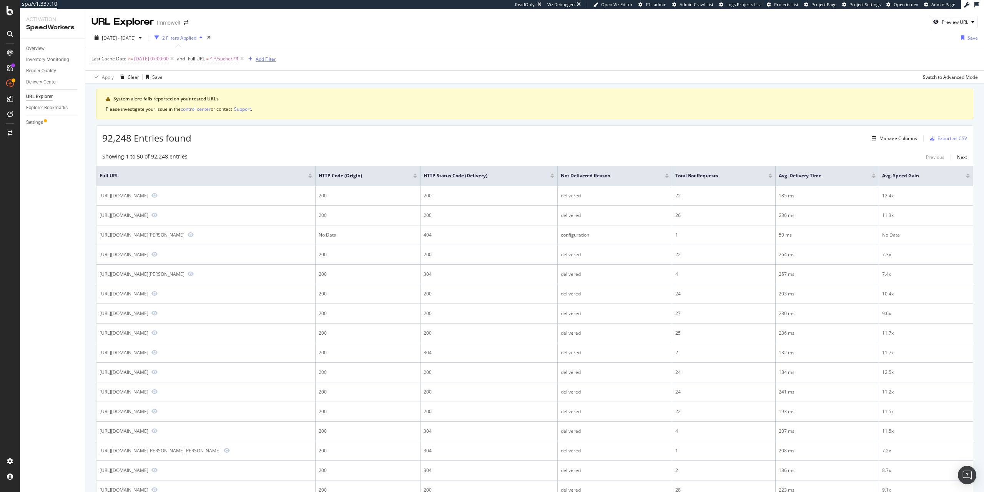
click at [276, 62] on div "Add Filter" at bounding box center [266, 59] width 20 height 7
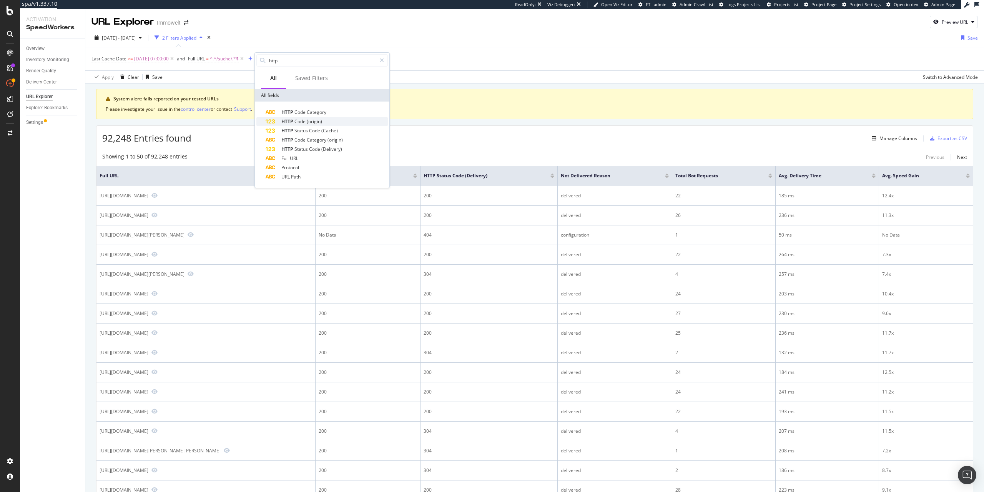
click at [323, 124] on div "HTTP Code (origin)" at bounding box center [327, 121] width 122 height 9
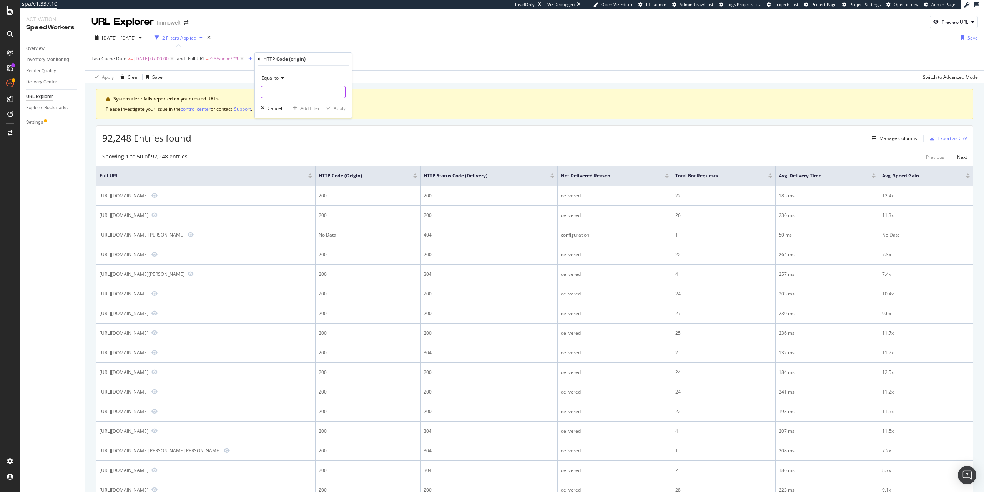
click at [284, 97] on input "number" at bounding box center [303, 92] width 85 height 12
click at [284, 105] on span "200" at bounding box center [286, 102] width 47 height 7
type input "200"
click at [341, 108] on div "Apply" at bounding box center [340, 108] width 12 height 7
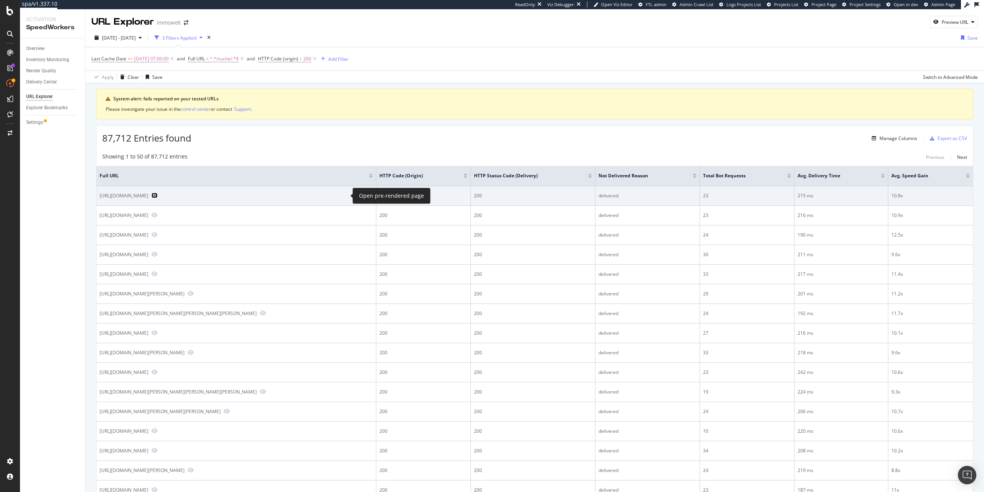
click at [158, 193] on icon "Preview https://www.immowelt.de/suche/kaufen/haus/mit-parkplatz/schleswig-holst…" at bounding box center [154, 195] width 6 height 5
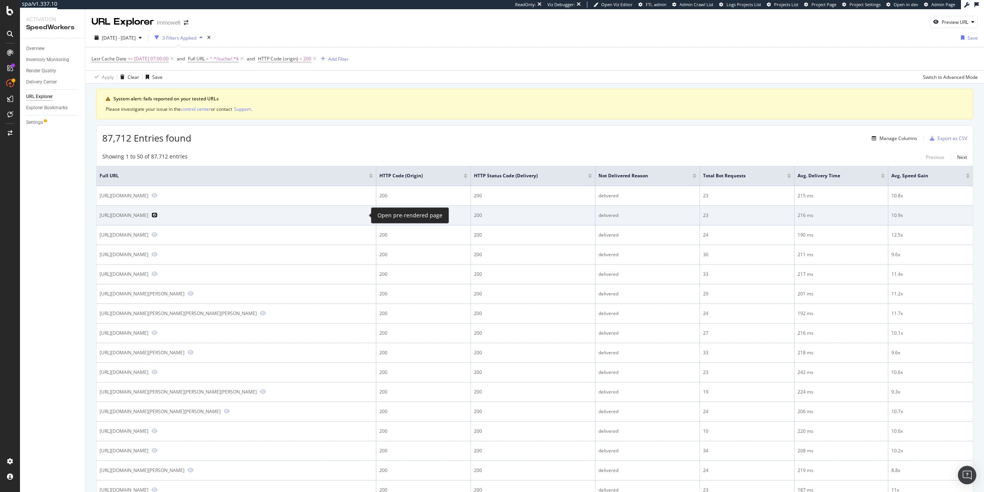
click at [158, 214] on icon "Preview https://www.immowelt.de/suche/kaufen/wohnimmobilien/ohne-provision/nied…" at bounding box center [154, 214] width 6 height 5
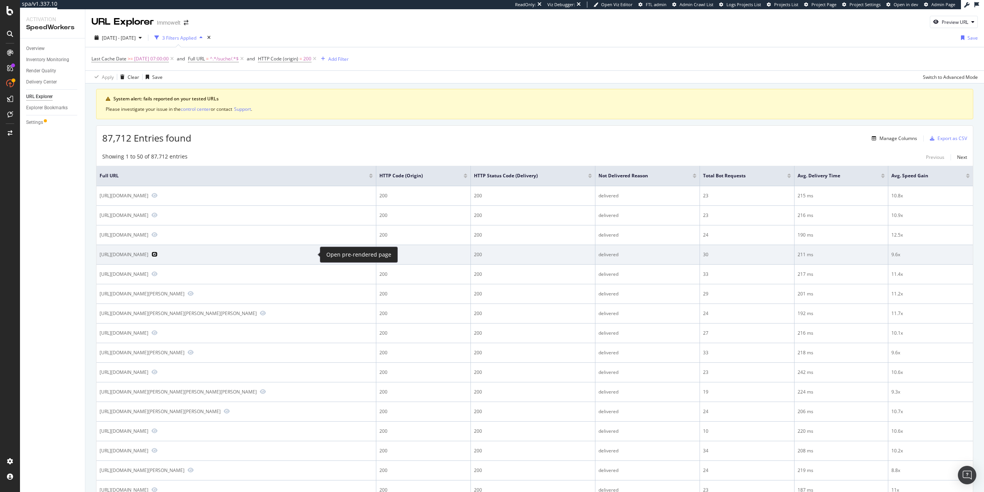
click at [158, 255] on icon "Preview https://www.immowelt.de/suche/kaufen/immobilien/rheinland-pfalz/ollmuth…" at bounding box center [154, 253] width 6 height 5
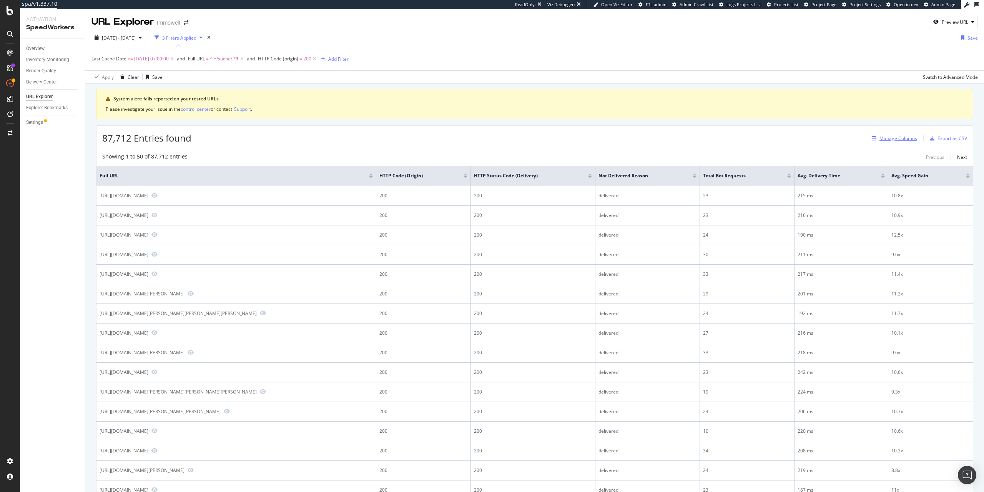
click at [901, 136] on div "Manage Columns" at bounding box center [899, 138] width 38 height 7
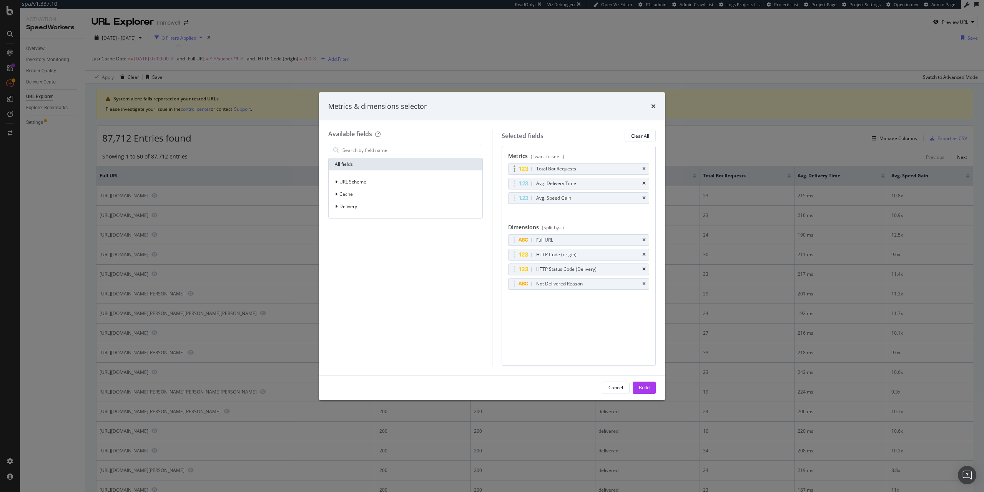
click at [646, 172] on div "Total Bot Requests" at bounding box center [579, 168] width 141 height 11
click at [642, 171] on div "Total Bot Requests" at bounding box center [579, 168] width 141 height 11
click at [644, 169] on icon "times" at bounding box center [644, 168] width 3 height 5
click at [644, 168] on icon "times" at bounding box center [644, 168] width 3 height 5
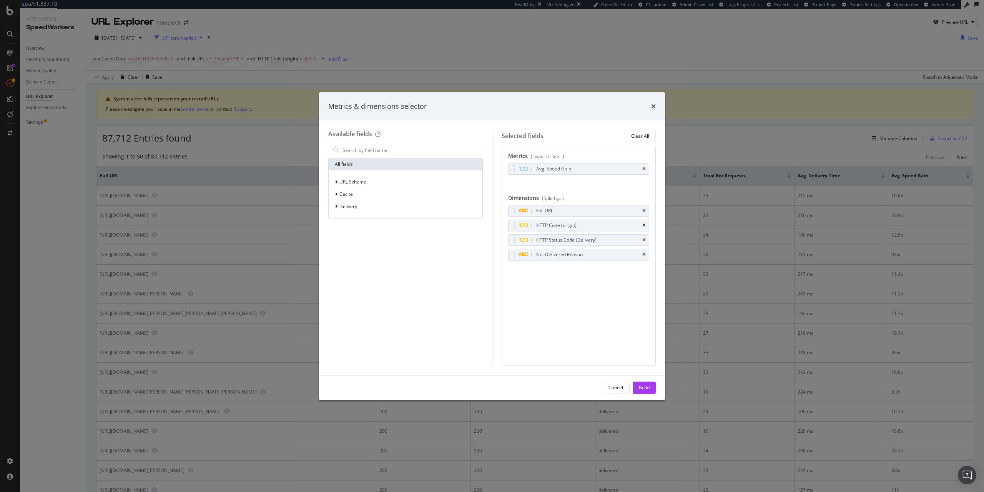
click at [644, 168] on icon "times" at bounding box center [644, 168] width 3 height 5
click at [644, 168] on div "No Metric Selected" at bounding box center [579, 169] width 142 height 12
click at [646, 207] on div "Full URL" at bounding box center [579, 208] width 141 height 11
click at [644, 208] on icon "times" at bounding box center [644, 208] width 3 height 5
click at [609, 391] on button "Cancel" at bounding box center [616, 387] width 28 height 12
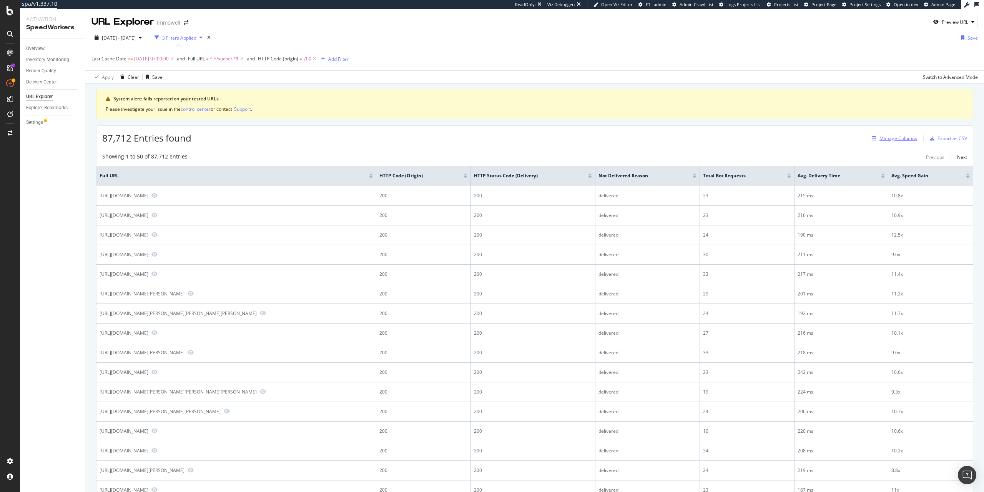
click at [897, 139] on div "Manage Columns" at bounding box center [899, 138] width 38 height 7
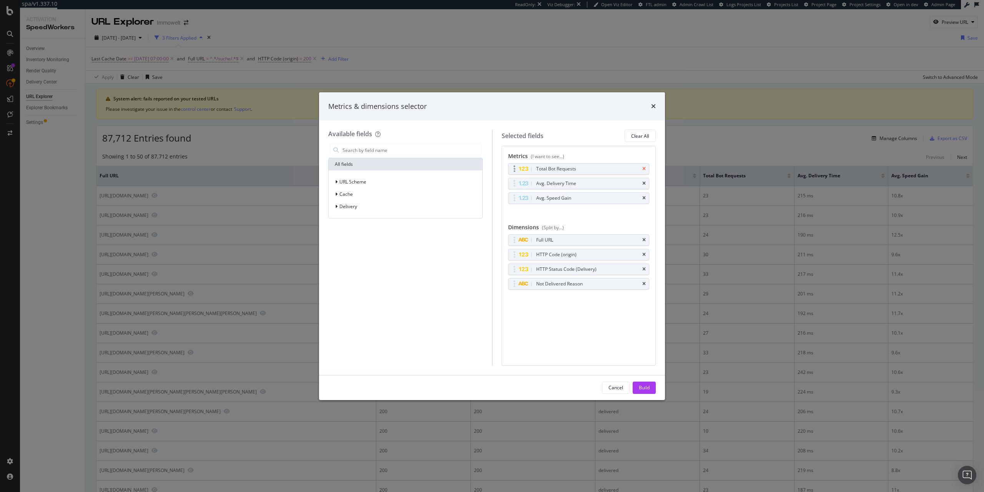
click at [643, 168] on icon "times" at bounding box center [644, 168] width 3 height 5
click at [647, 170] on div "Avg. Delivery Time" at bounding box center [579, 168] width 141 height 11
click at [648, 169] on div "Avg. Delivery Time" at bounding box center [579, 168] width 141 height 11
click at [643, 168] on icon "times" at bounding box center [644, 168] width 3 height 5
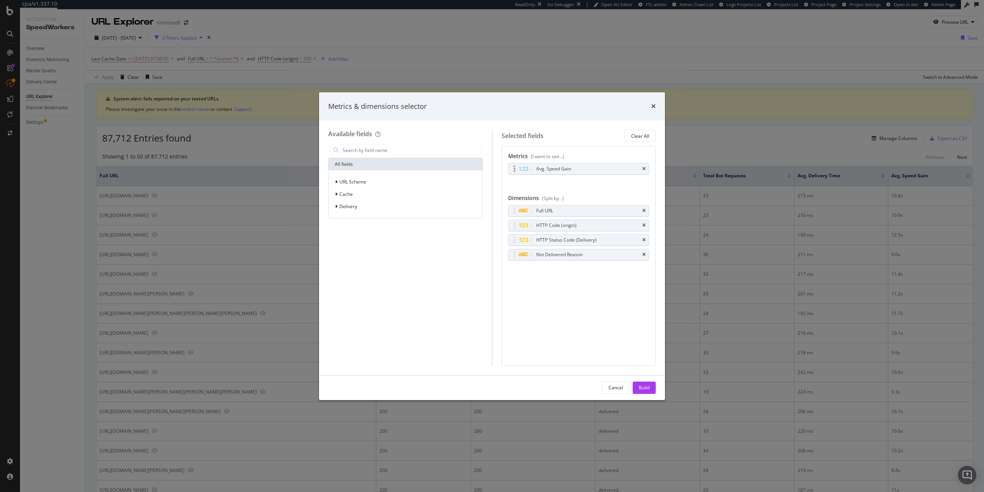
click at [647, 168] on div "Avg. Speed Gain" at bounding box center [579, 168] width 141 height 11
click at [644, 225] on icon "times" at bounding box center [644, 225] width 3 height 5
click at [646, 166] on div "Avg. Speed Gain" at bounding box center [579, 168] width 141 height 11
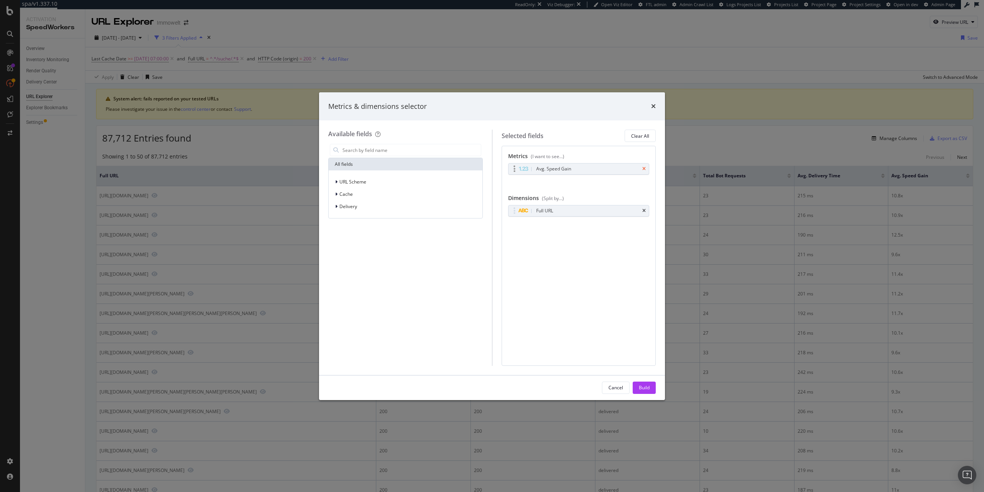
click at [643, 168] on icon "times" at bounding box center [644, 168] width 3 height 5
click at [645, 390] on div "Build" at bounding box center [644, 387] width 11 height 7
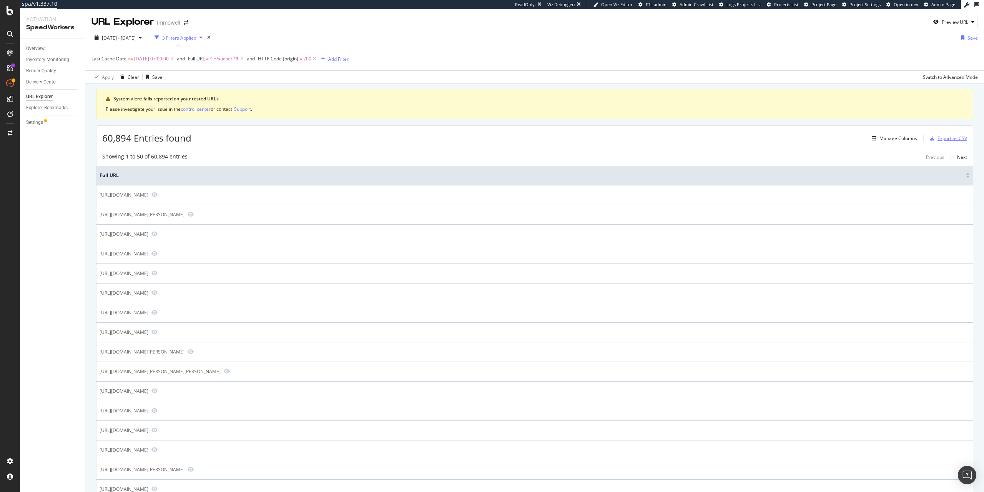
click at [962, 135] on div "Export as CSV" at bounding box center [953, 138] width 30 height 7
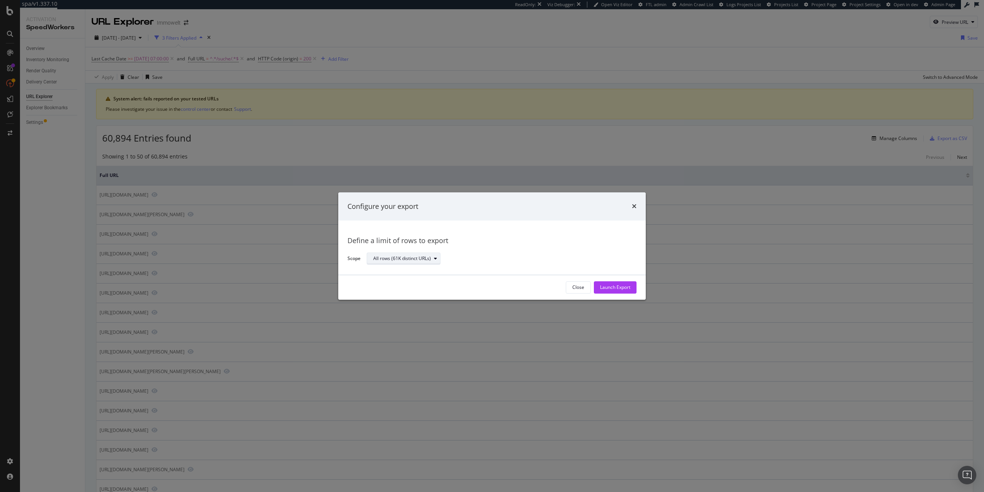
click at [426, 260] on div "All rows (61K distinct URLs)" at bounding box center [402, 258] width 58 height 5
click at [460, 258] on div "All rows (61K distinct URLs)" at bounding box center [499, 258] width 264 height 13
click at [619, 287] on div "Launch Export" at bounding box center [615, 287] width 30 height 7
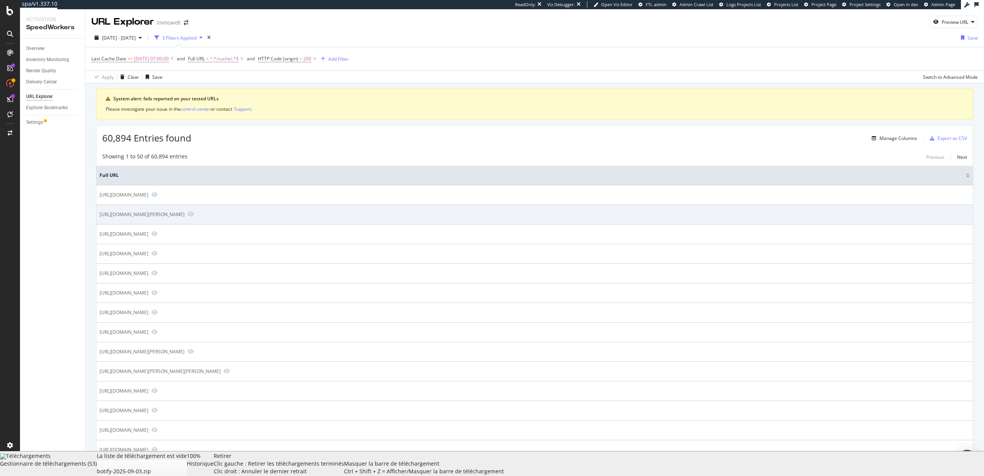
click at [279, 209] on td "https://www.immowelt.de/suche/kaufen/wohnung/mit-parkplatz/saarbrucken-66111/ha…" at bounding box center [535, 215] width 877 height 20
copy div "https://www.immowelt.de/suche/kaufen/wohnung/mit-parkplatz/saarbrucken-66111/ha…"
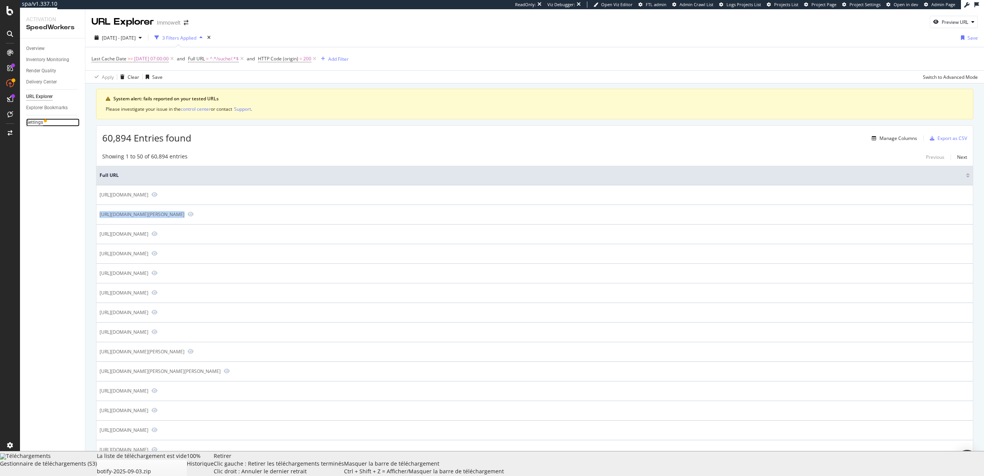
click at [43, 125] on div "Settings" at bounding box center [34, 122] width 17 height 8
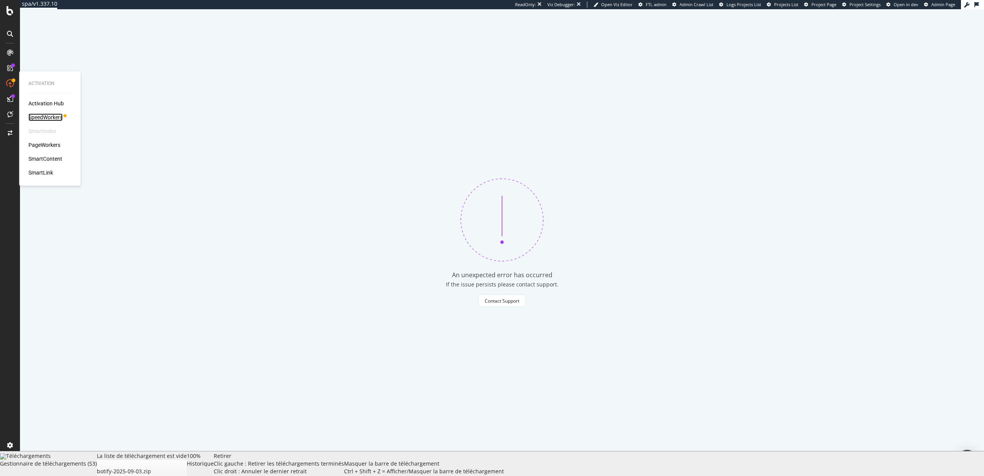
click at [58, 118] on div "SpeedWorkers" at bounding box center [45, 117] width 34 height 8
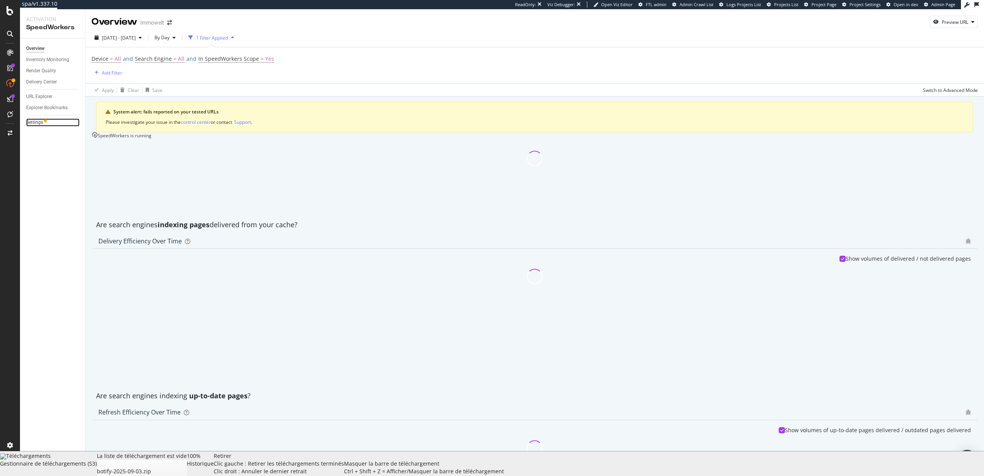
click at [47, 121] on link "Settings" at bounding box center [52, 122] width 53 height 8
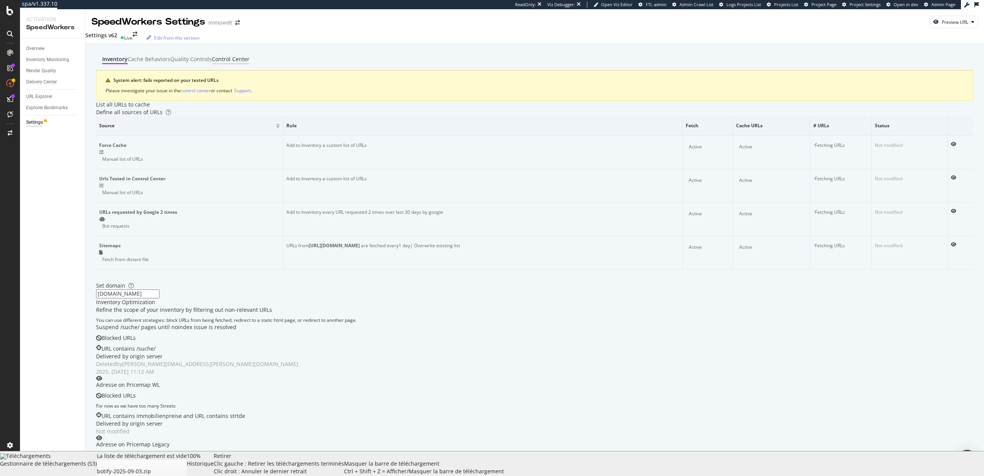
click at [250, 63] on div "Control Center" at bounding box center [231, 59] width 38 height 9
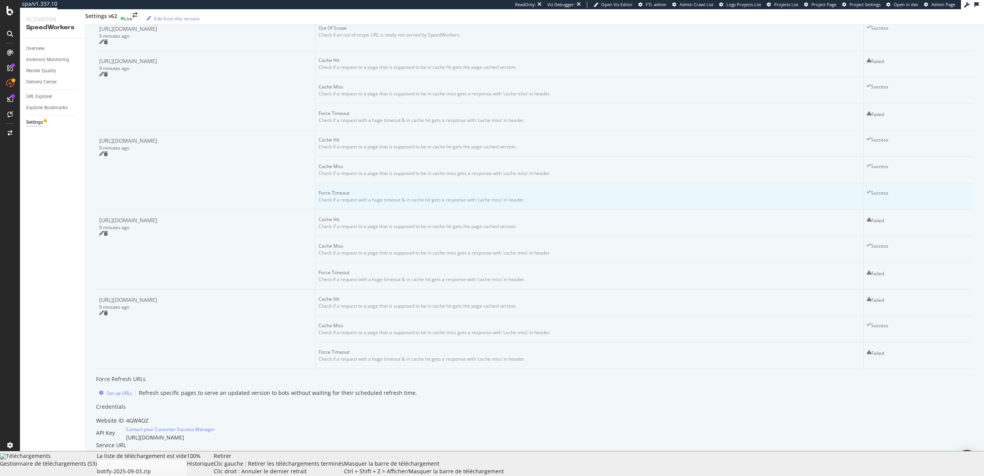
scroll to position [565, 0]
click at [127, 390] on div "Set up URLs" at bounding box center [119, 393] width 25 height 7
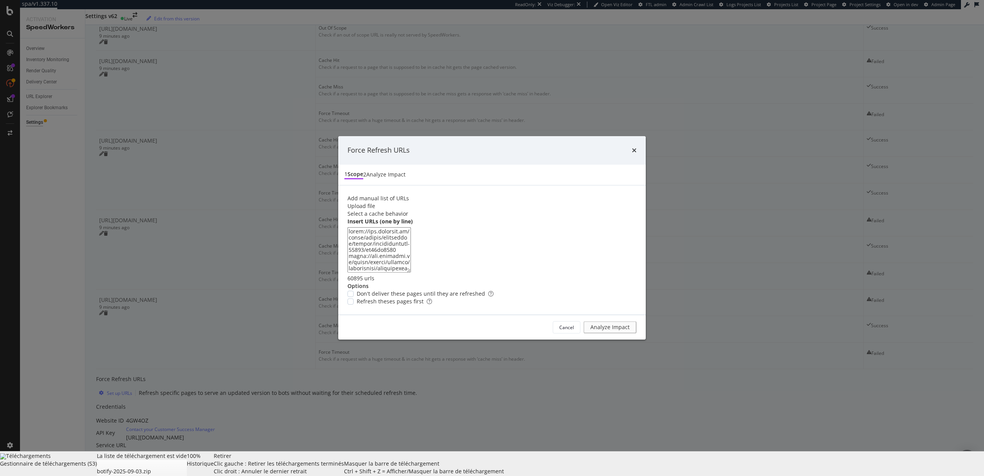
scroll to position [432240, 0]
type textarea "https://www.immowelt.de/suche/mieten/immobilien/bayern/gossweinstein-91327/ad08…"
click at [384, 306] on span "Refresh theses pages first" at bounding box center [394, 302] width 75 height 8
click at [408, 298] on span "Don't deliver these pages until they are refreshed" at bounding box center [425, 294] width 137 height 8
click at [623, 331] on div "Analyze Impact" at bounding box center [614, 327] width 33 height 7
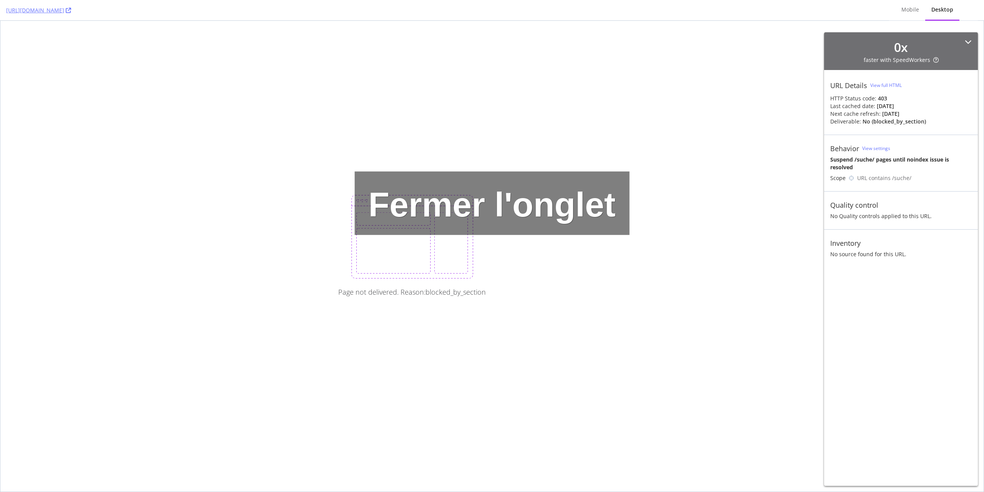
drag, startPoint x: 416, startPoint y: 174, endPoint x: 497, endPoint y: 200, distance: 85.0
drag, startPoint x: 408, startPoint y: 171, endPoint x: 537, endPoint y: 229, distance: 141.5
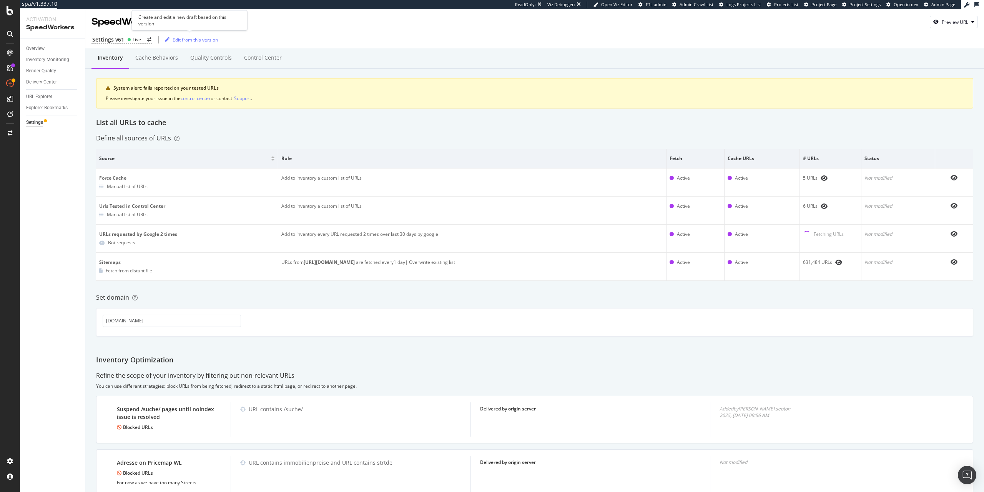
click at [201, 43] on div "Edit from this version" at bounding box center [190, 40] width 56 height 12
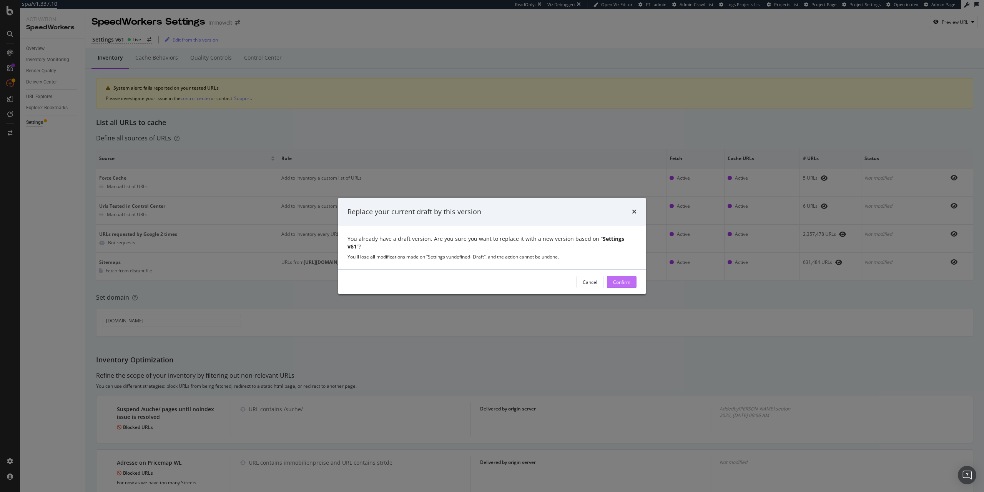
click at [624, 276] on div "Confirm" at bounding box center [621, 282] width 17 height 12
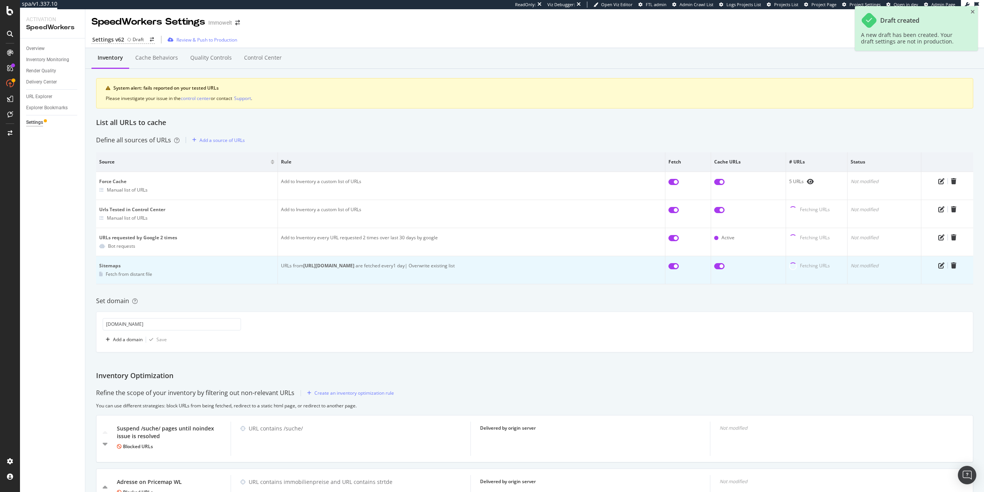
scroll to position [44, 0]
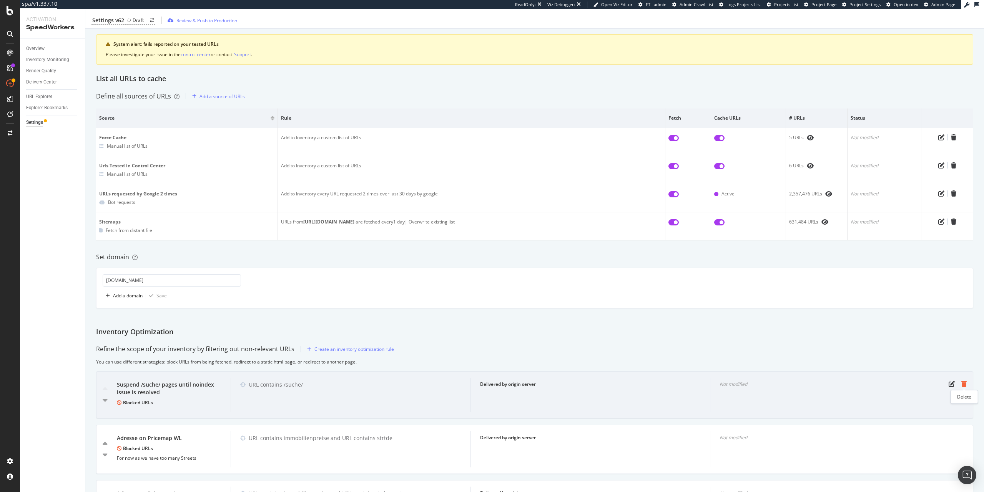
click at [967, 386] on icon "trash" at bounding box center [964, 384] width 5 height 6
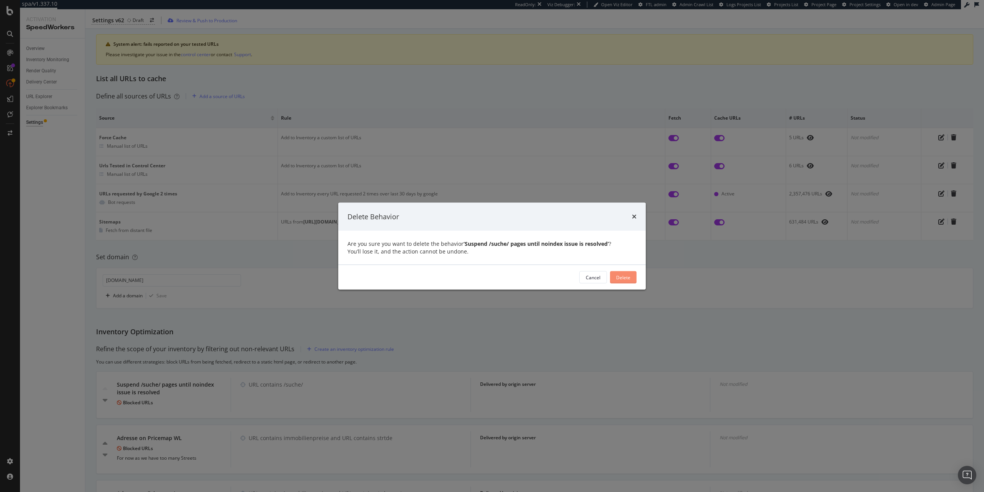
click at [625, 279] on div "Delete" at bounding box center [623, 277] width 14 height 7
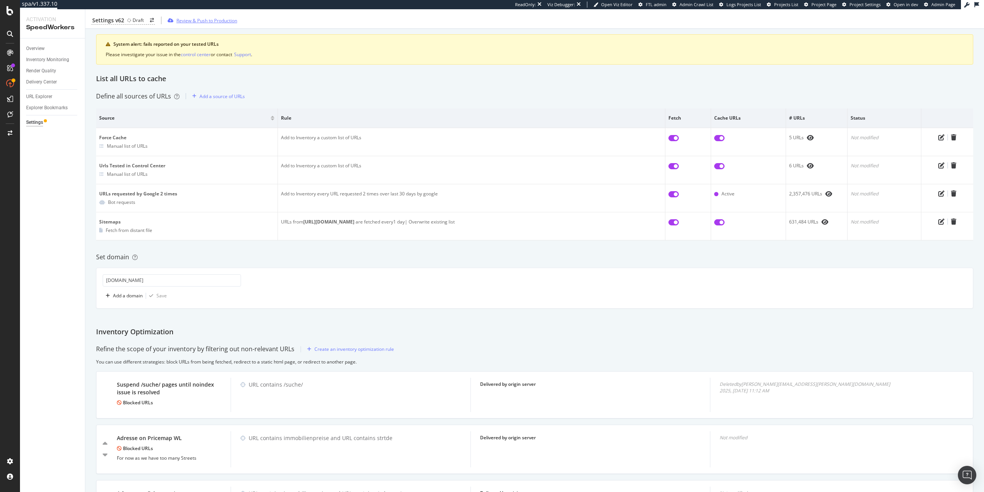
click at [220, 25] on div "Review & Push to Production" at bounding box center [201, 21] width 73 height 12
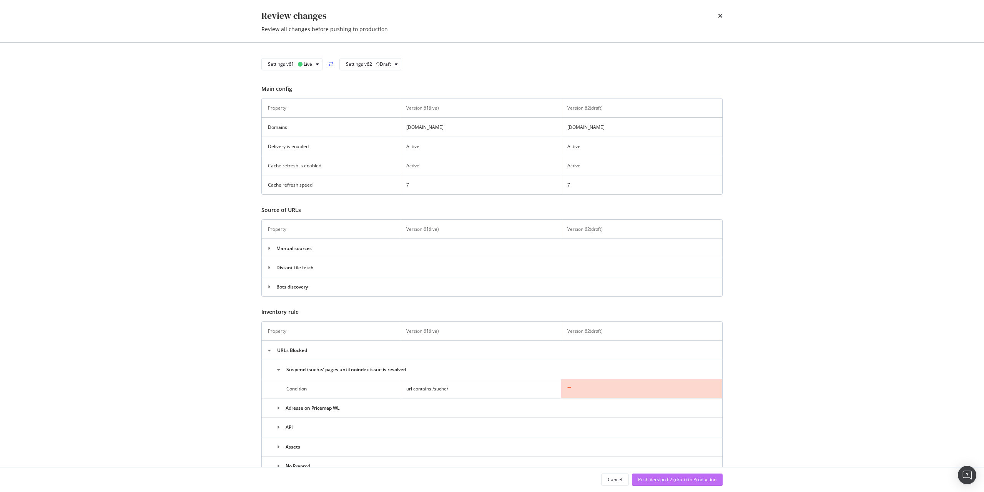
click at [676, 479] on div "Push Version 62 (draft) to Production" at bounding box center [677, 479] width 78 height 7
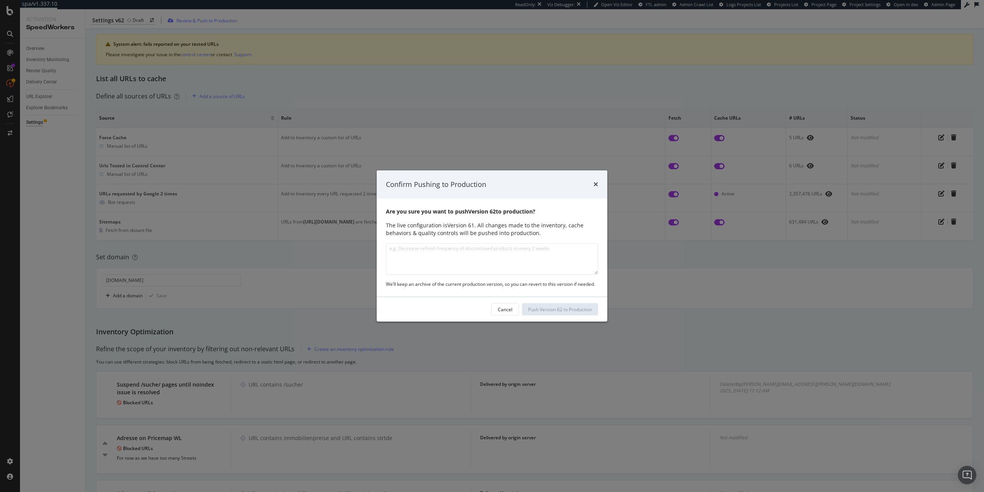
click at [436, 245] on textarea "modal" at bounding box center [492, 259] width 212 height 32
type textarea "Remove the block section "/suche/""
click at [564, 309] on div "Push Version 62 to Production" at bounding box center [560, 309] width 64 height 7
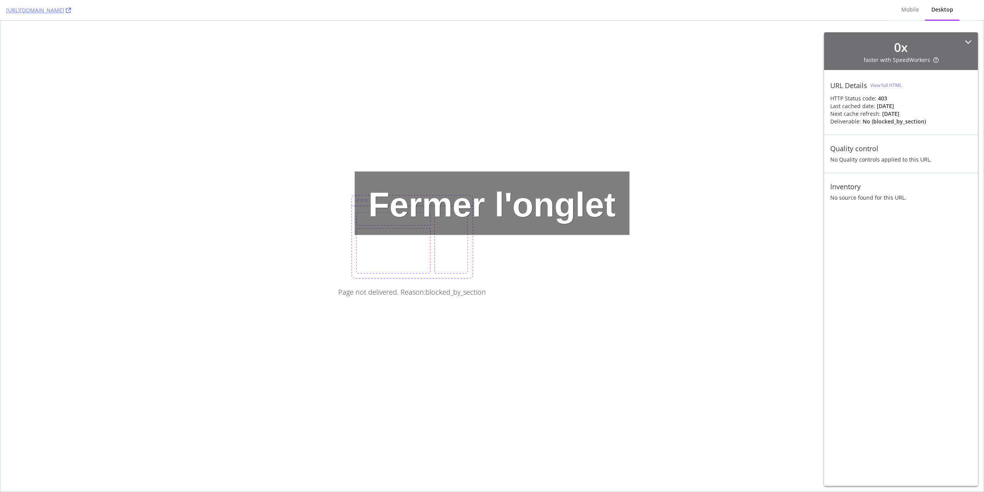
drag, startPoint x: 526, startPoint y: 120, endPoint x: 591, endPoint y: 190, distance: 95.0
drag, startPoint x: 498, startPoint y: 180, endPoint x: 557, endPoint y: 188, distance: 59.0
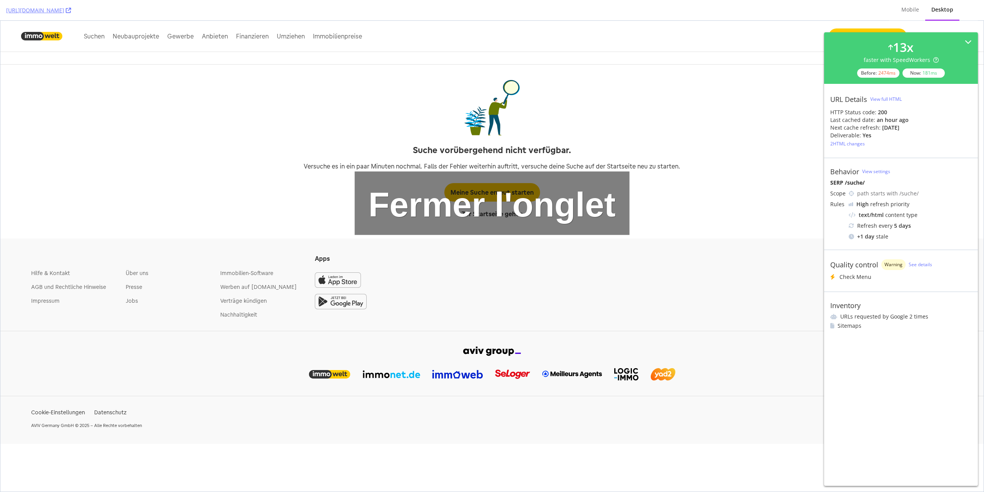
drag, startPoint x: 450, startPoint y: 183, endPoint x: 531, endPoint y: 196, distance: 81.8
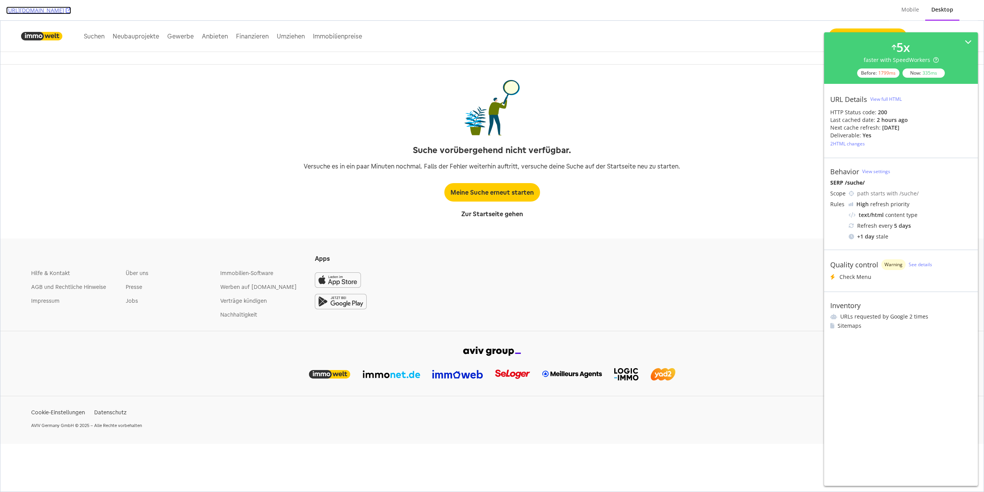
click at [71, 8] on link "[URL][DOMAIN_NAME]" at bounding box center [38, 11] width 65 height 8
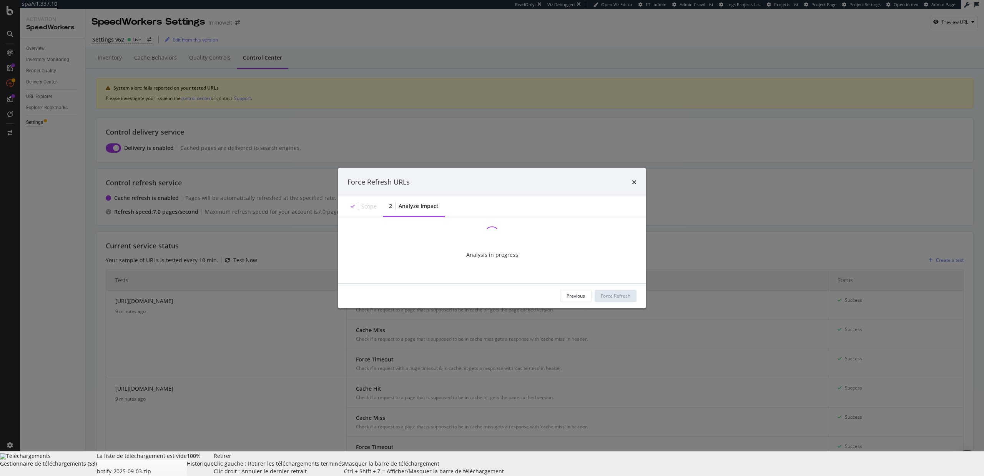
scroll to position [565, 0]
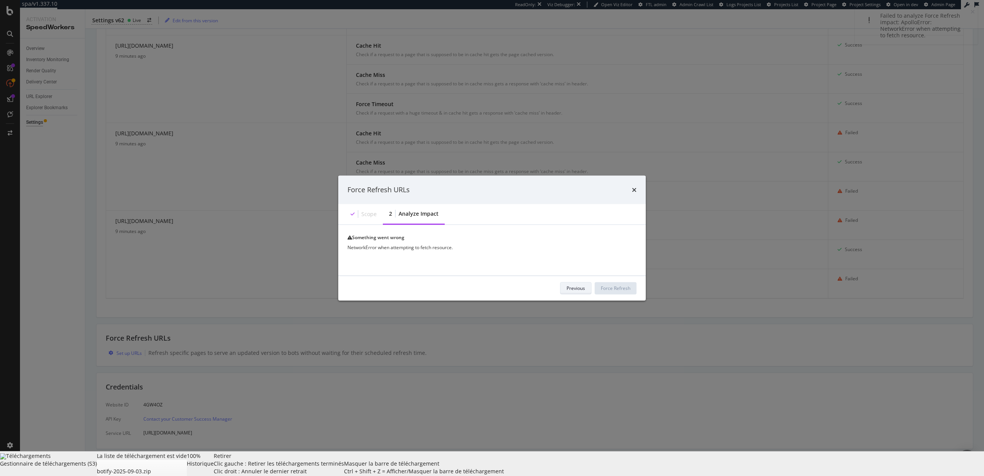
click at [575, 291] on div "Previous" at bounding box center [576, 288] width 18 height 7
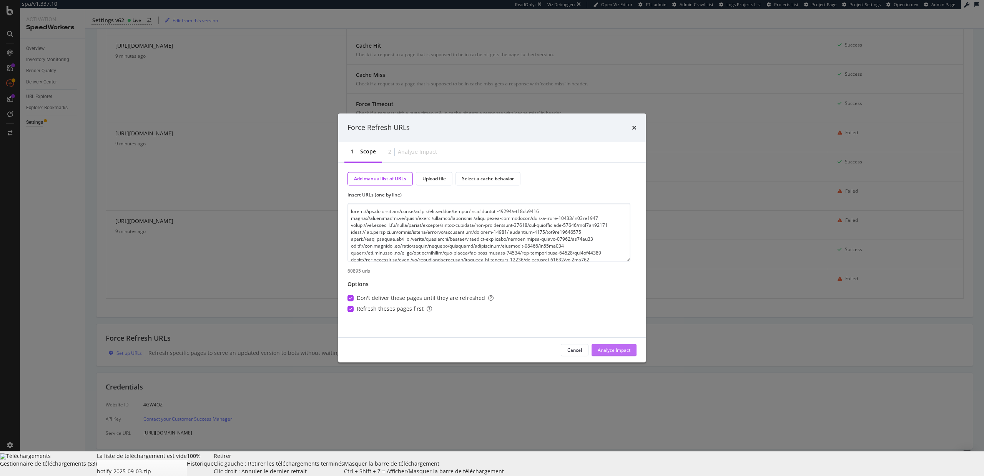
click at [615, 348] on div "Analyze Impact" at bounding box center [614, 350] width 33 height 7
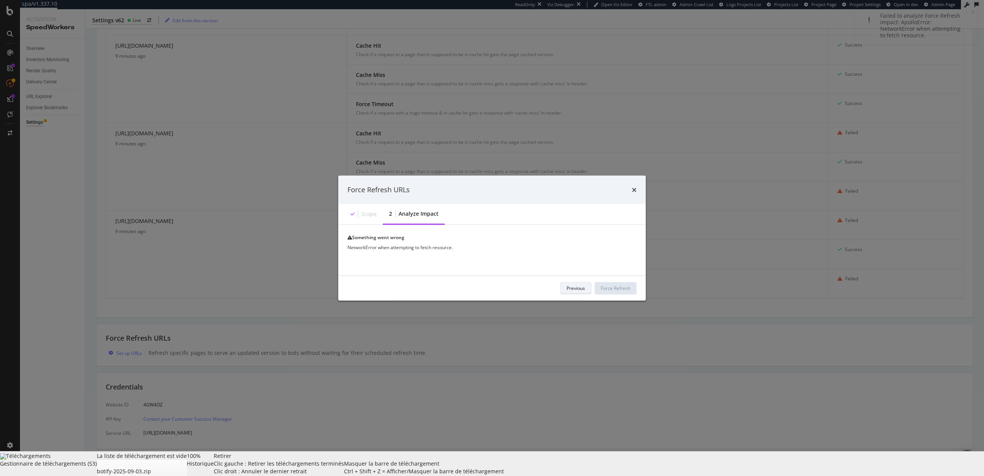
click at [583, 293] on div "Previous" at bounding box center [576, 288] width 18 height 11
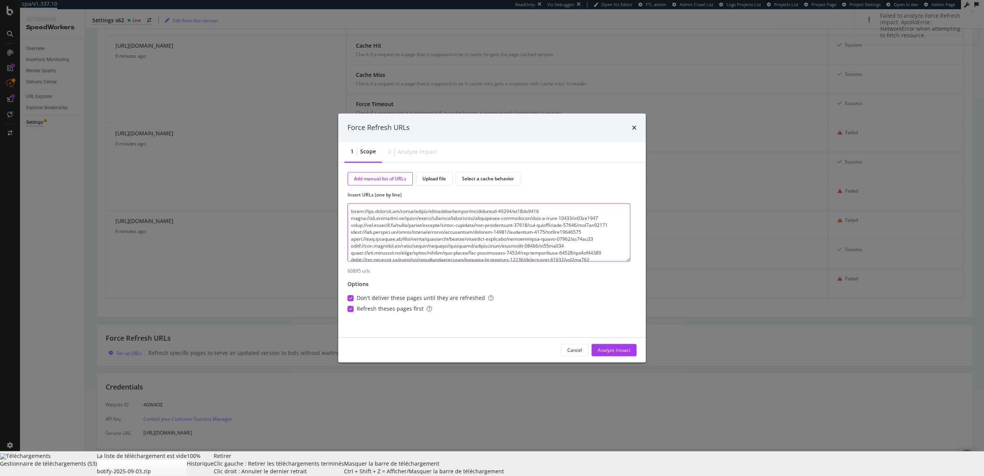
click at [459, 243] on textarea "modal" at bounding box center [489, 232] width 283 height 58
click at [607, 348] on div "Analyze Impact" at bounding box center [614, 350] width 33 height 7
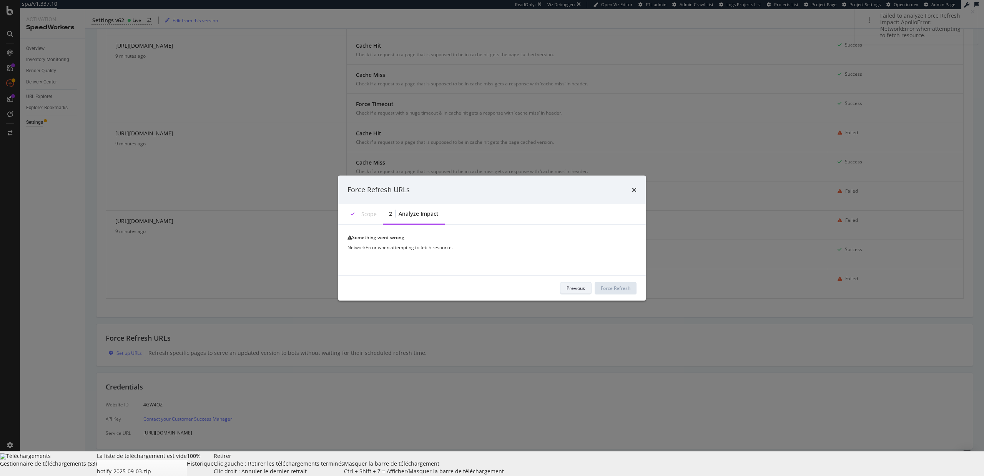
click at [575, 293] on div "Previous" at bounding box center [576, 288] width 18 height 11
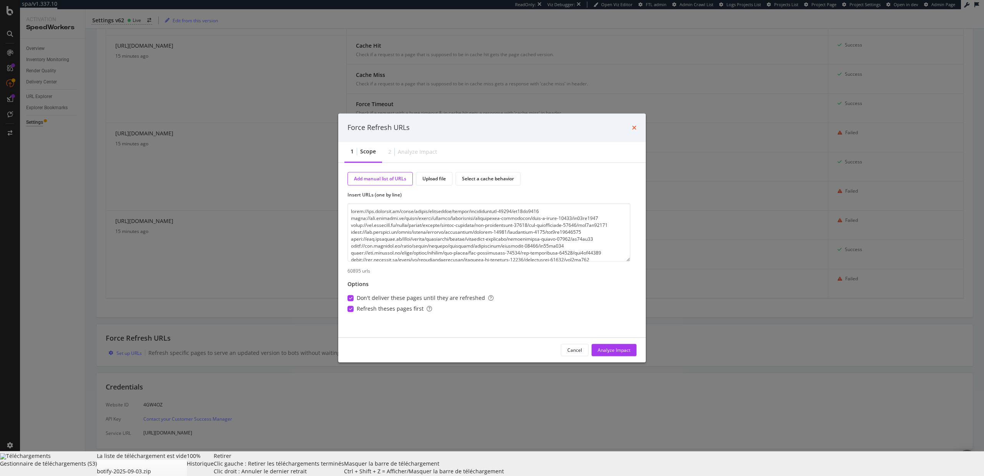
click at [636, 129] on icon "times" at bounding box center [634, 128] width 5 height 6
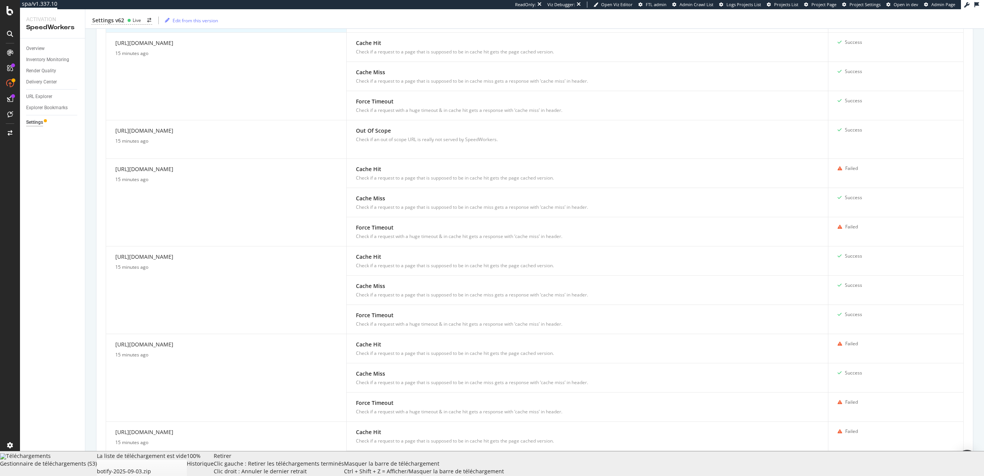
scroll to position [170, 0]
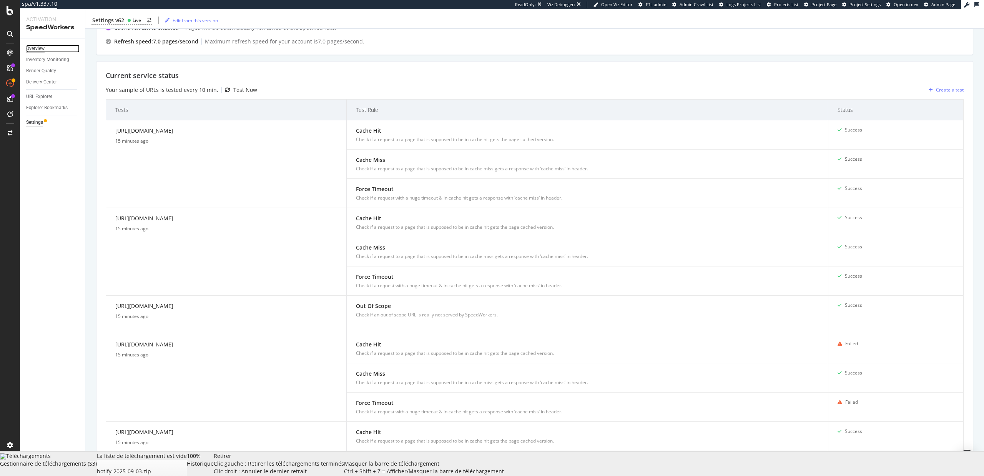
click at [36, 47] on div "Overview" at bounding box center [35, 49] width 18 height 8
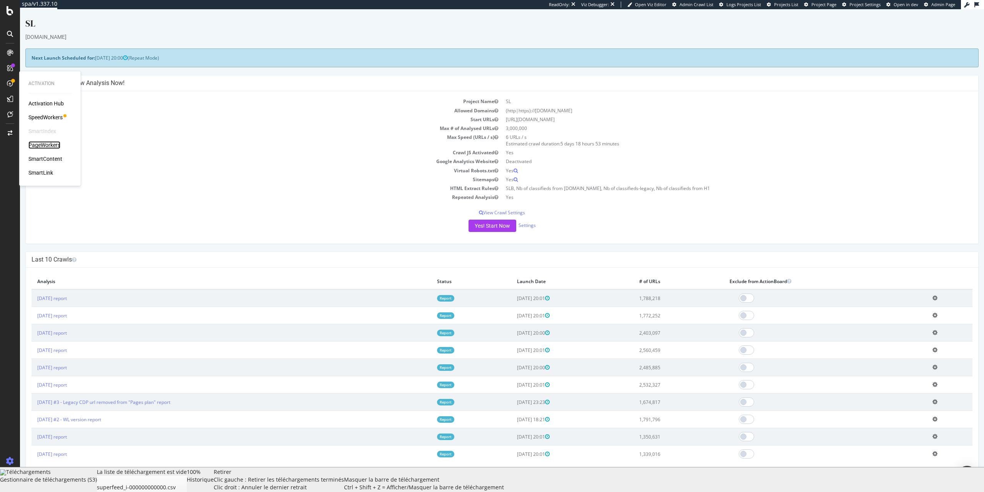
click at [47, 145] on div "PageWorkers" at bounding box center [44, 145] width 32 height 8
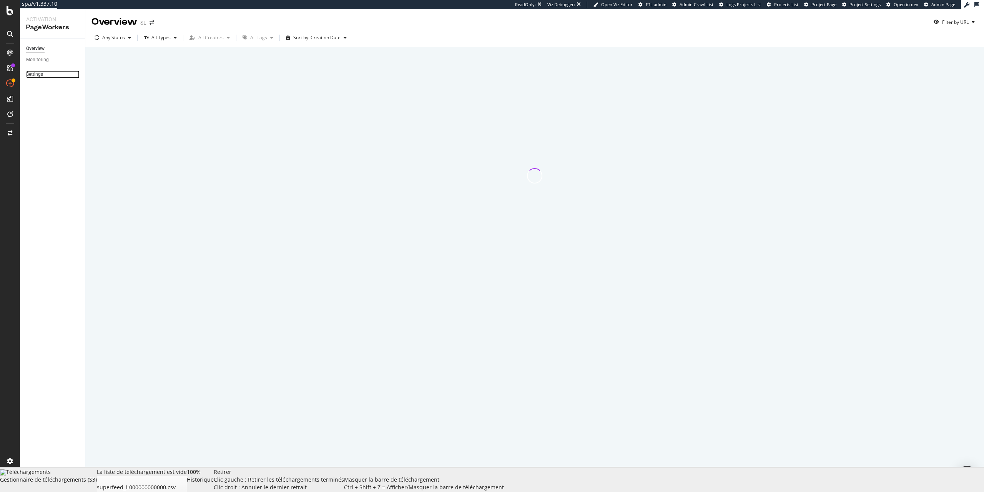
click at [46, 75] on link "Settings" at bounding box center [52, 74] width 53 height 8
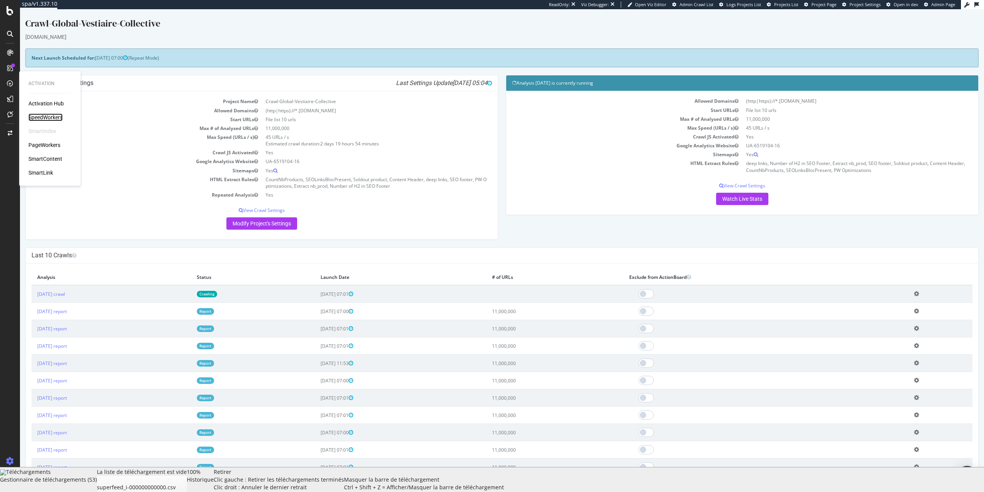
click at [57, 118] on div "SpeedWorkers" at bounding box center [45, 117] width 34 height 8
